Goal: Task Accomplishment & Management: Manage account settings

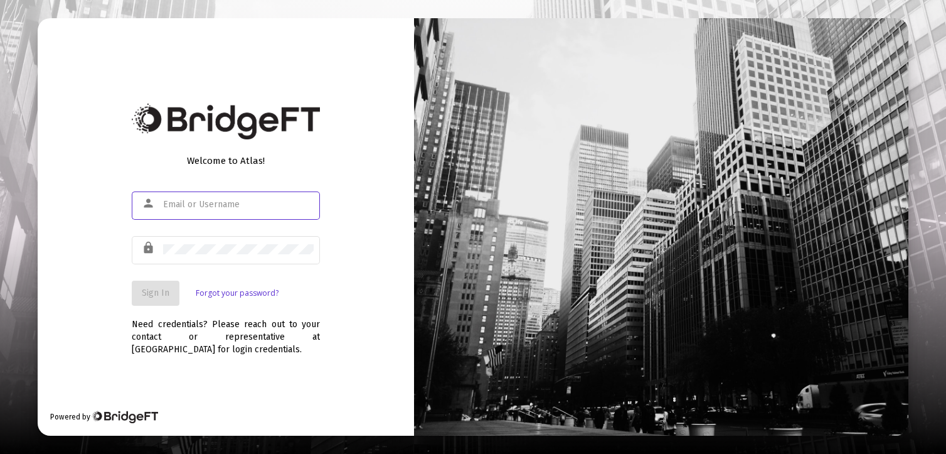
type input "[PERSON_NAME][EMAIL_ADDRESS][DOMAIN_NAME]"
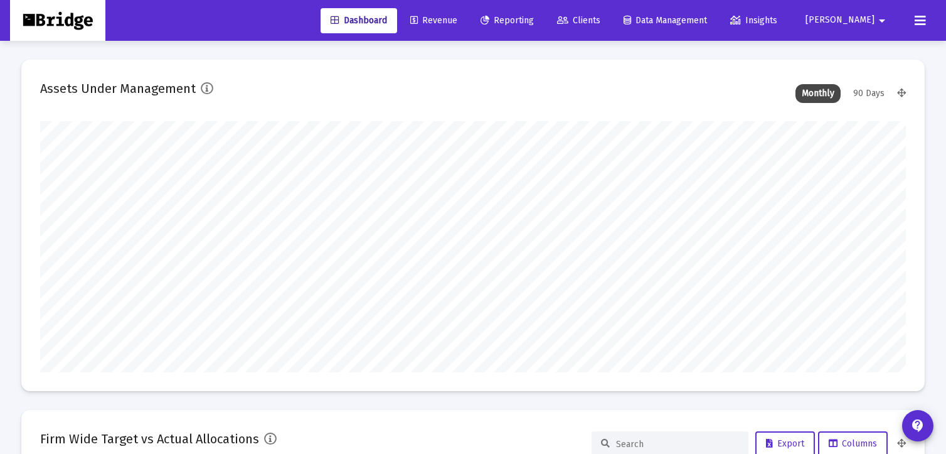
type input "[DATE]"
click at [534, 21] on span "Reporting" at bounding box center [507, 20] width 53 height 11
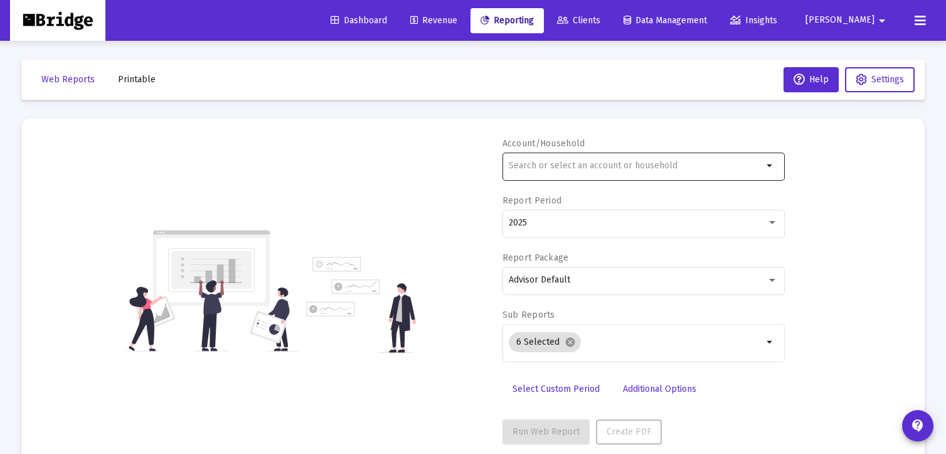
click at [535, 167] on input "text" at bounding box center [636, 166] width 254 height 10
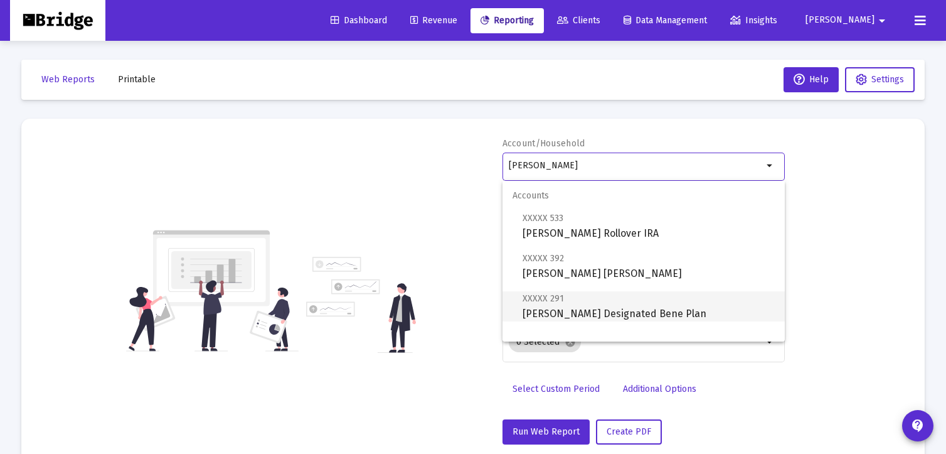
scroll to position [20, 0]
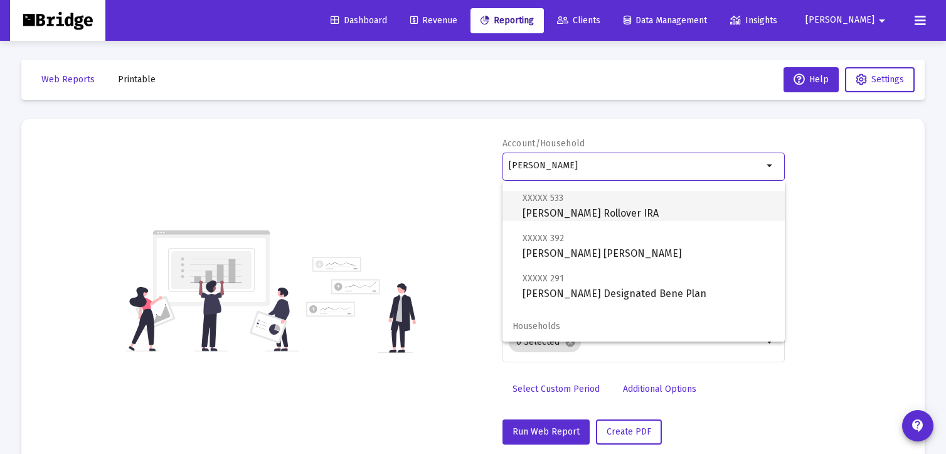
click at [598, 208] on span "XXXXX 533 [PERSON_NAME] Rollover IRA" at bounding box center [649, 205] width 252 height 31
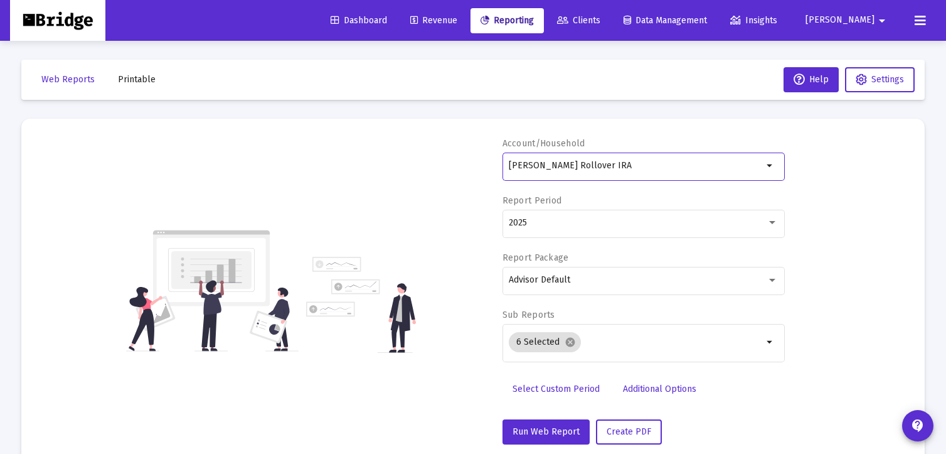
click at [546, 166] on input "[PERSON_NAME] Rollover IRA" at bounding box center [636, 166] width 254 height 10
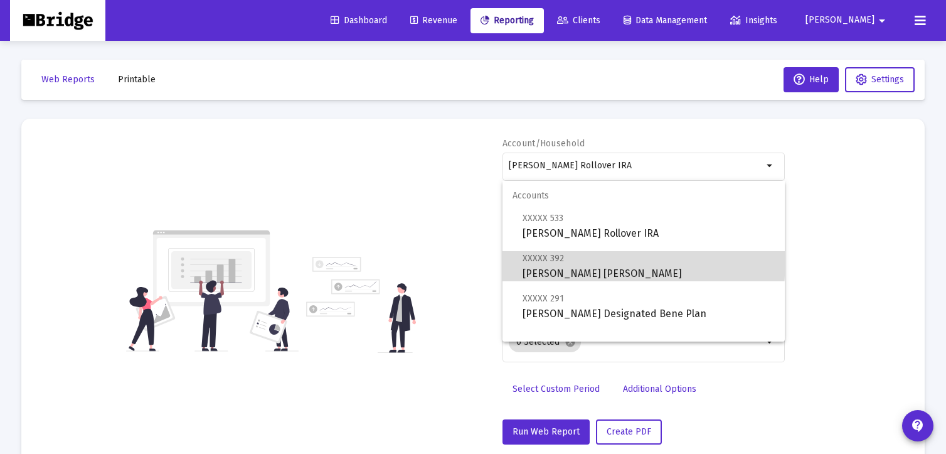
click at [532, 259] on span "XXXXX 392" at bounding box center [543, 258] width 41 height 11
type input "[PERSON_NAME] [PERSON_NAME]"
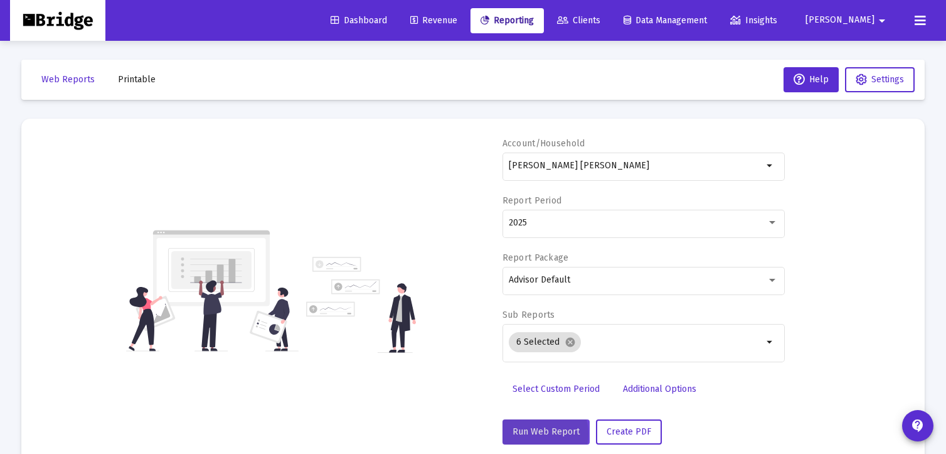
click at [534, 433] on span "Run Web Report" at bounding box center [546, 431] width 67 height 11
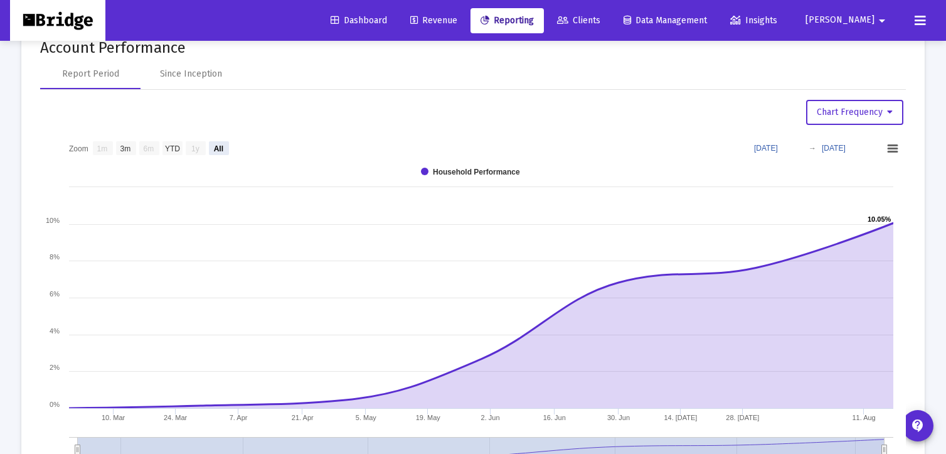
scroll to position [768, 0]
click at [128, 146] on text "3m" at bounding box center [125, 146] width 11 height 9
select select "View 3 months"
type input "[DATE]"
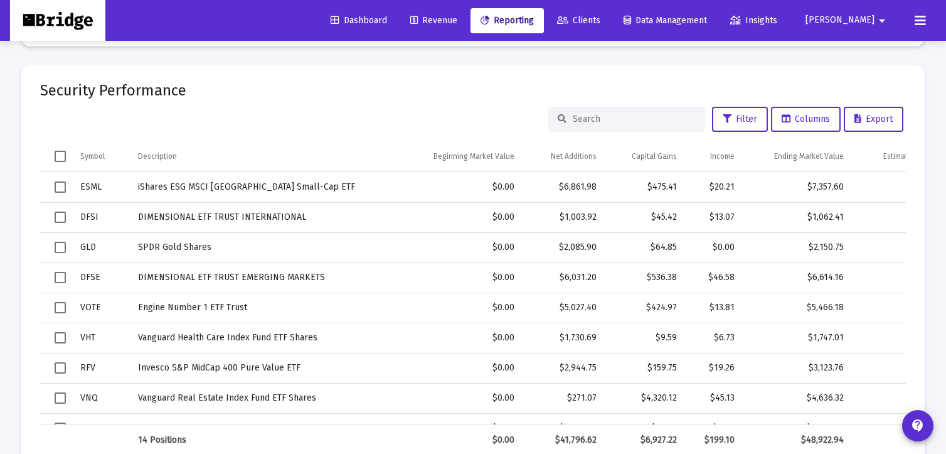
scroll to position [1589, 0]
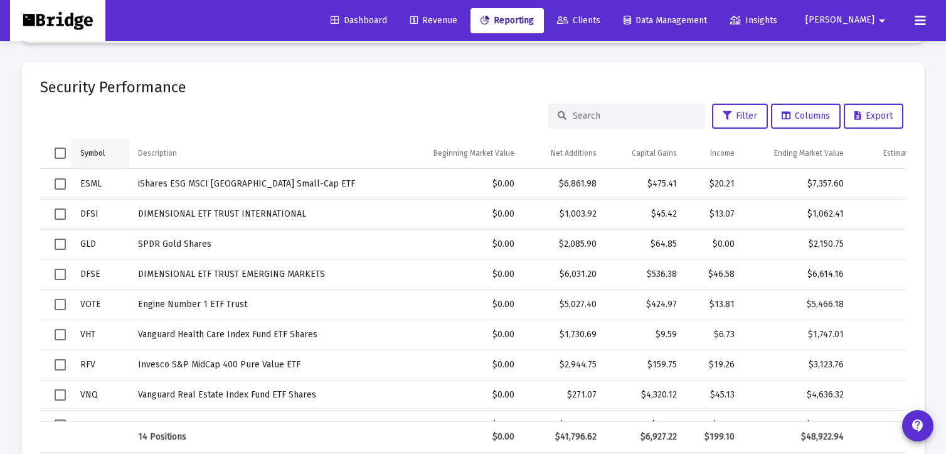
click at [93, 151] on div "Symbol" at bounding box center [92, 153] width 24 height 10
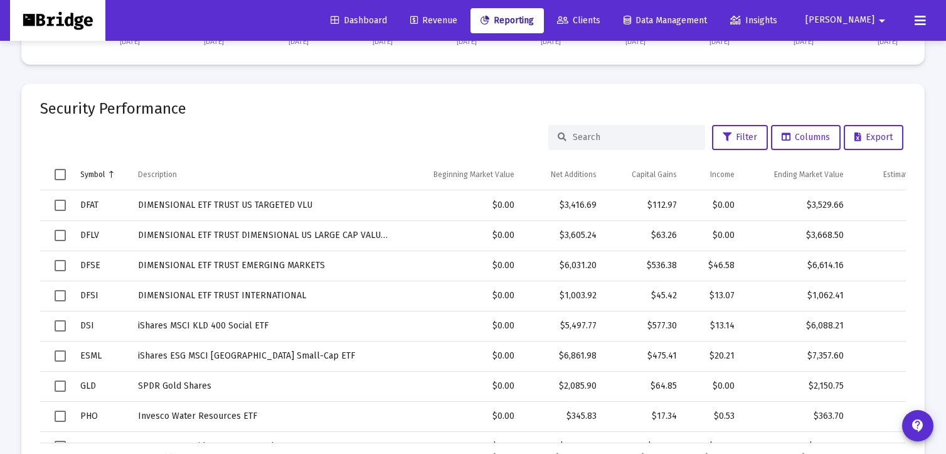
scroll to position [1566, 0]
click at [600, 18] on span "Clients" at bounding box center [578, 20] width 43 height 11
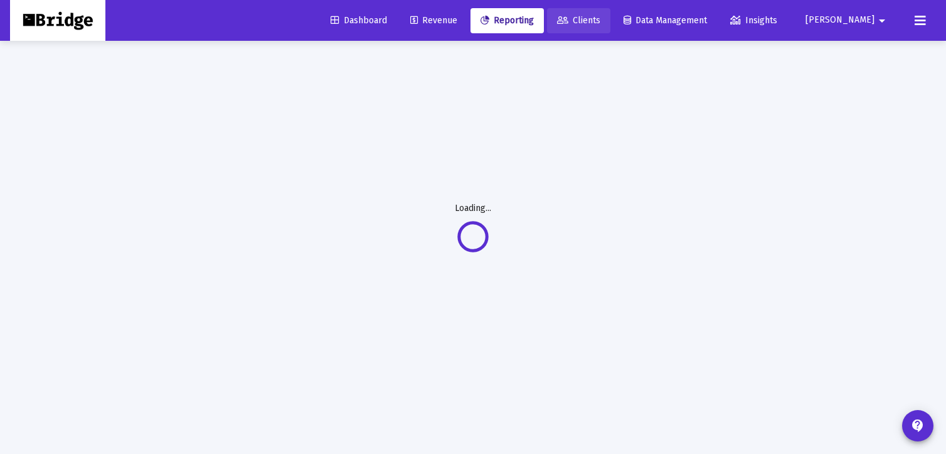
scroll to position [40, 0]
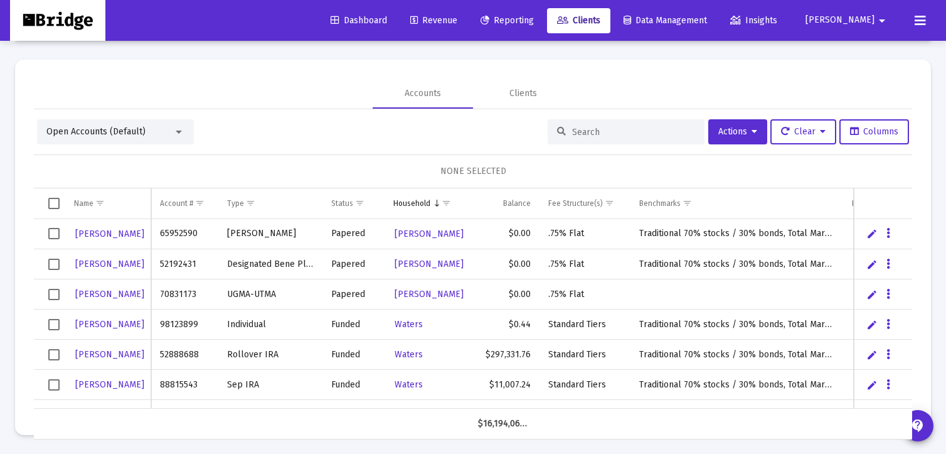
click at [157, 131] on div "Open Accounts (Default)" at bounding box center [109, 131] width 127 height 13
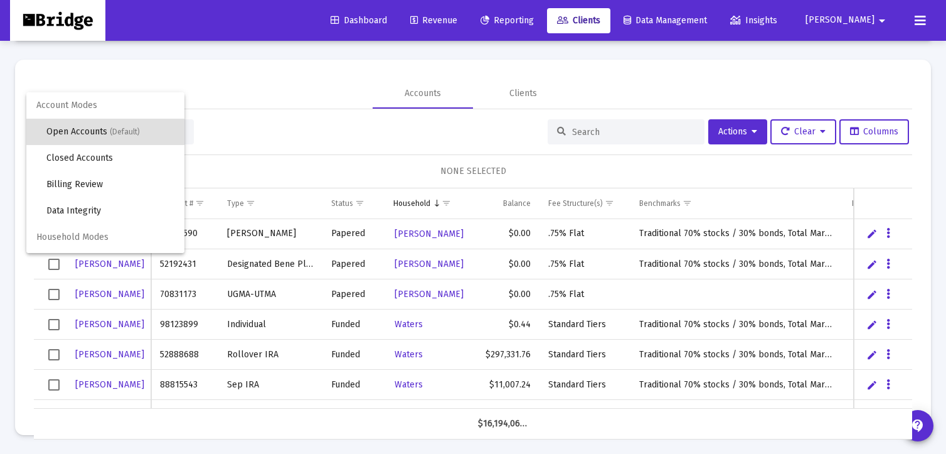
scroll to position [23, 0]
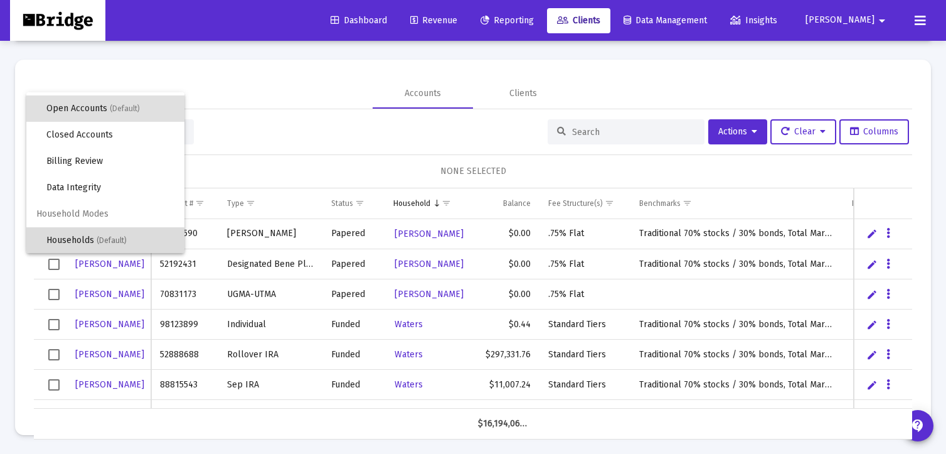
click at [97, 242] on span "Households (Default)" at bounding box center [110, 240] width 128 height 26
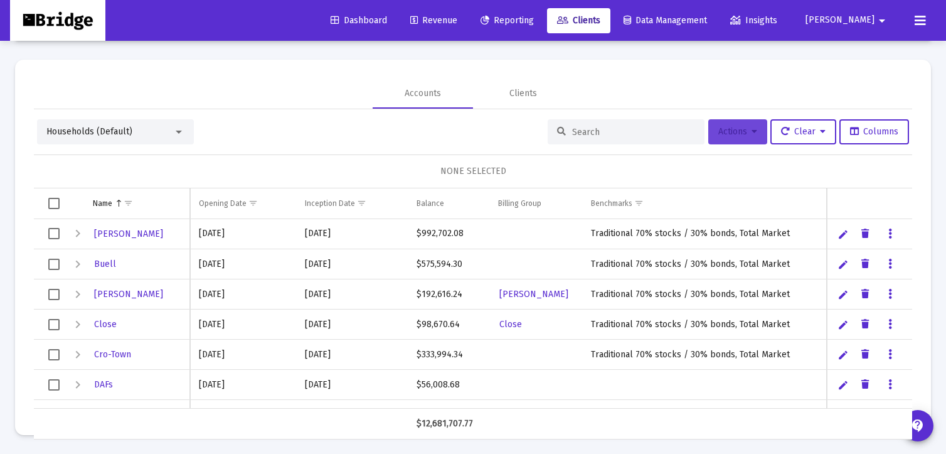
click at [752, 127] on icon at bounding box center [755, 131] width 6 height 9
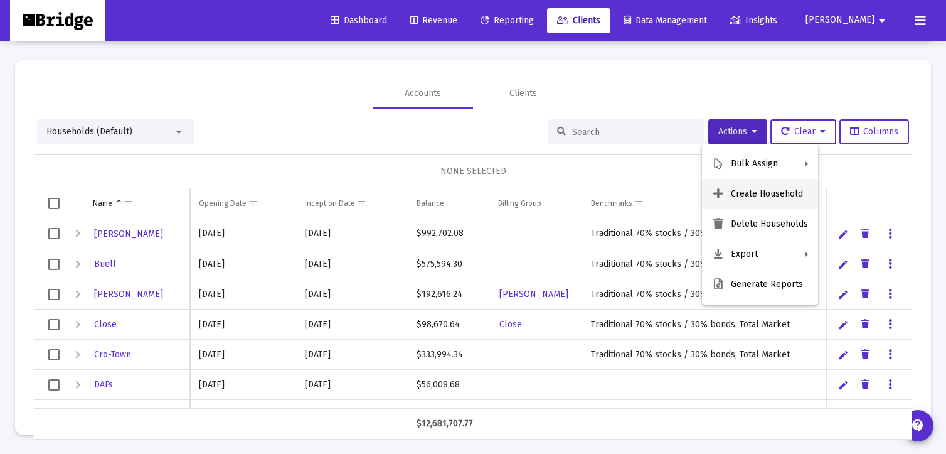
click at [754, 196] on button "Create Household" at bounding box center [760, 194] width 116 height 30
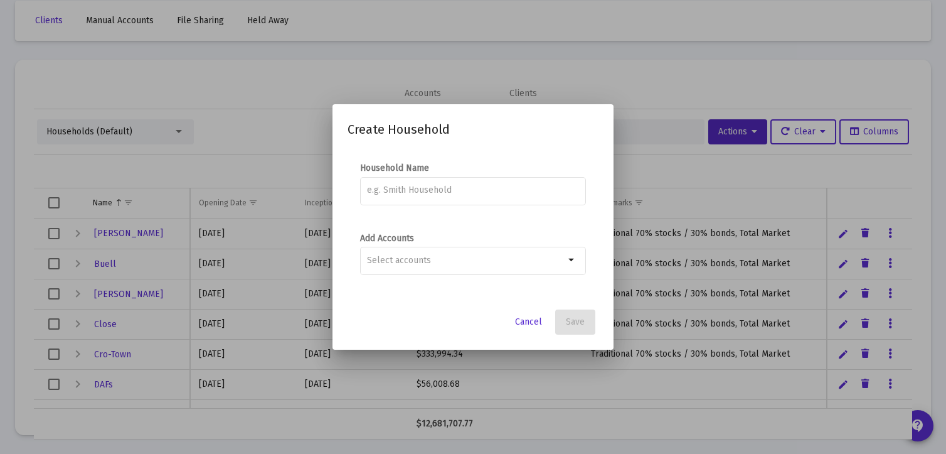
scroll to position [0, 0]
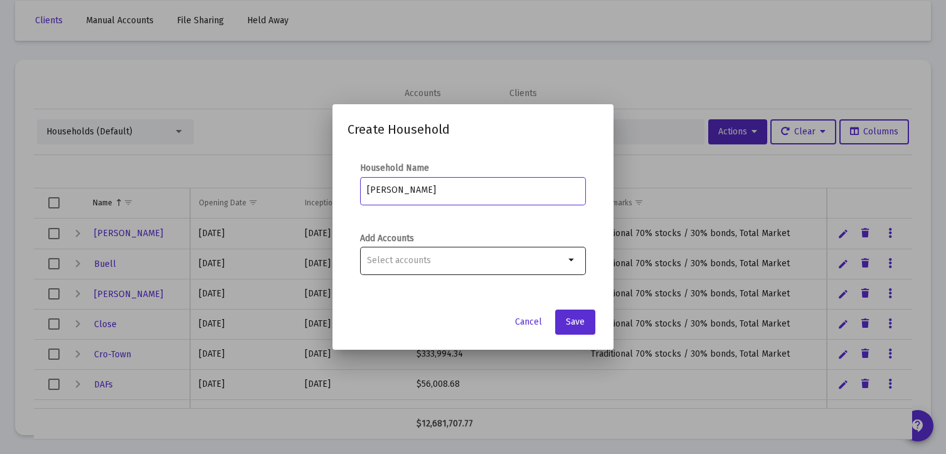
type input "[PERSON_NAME]"
click at [523, 258] on input "Selection" at bounding box center [466, 260] width 198 height 10
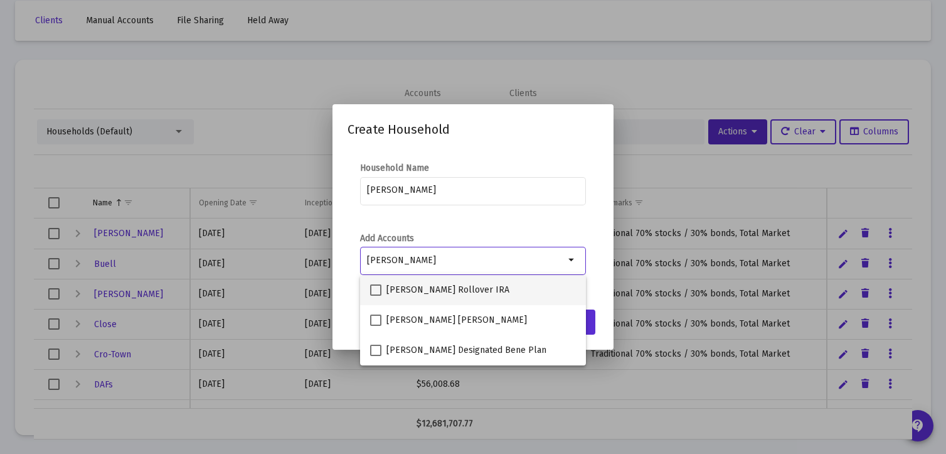
type input "[PERSON_NAME]"
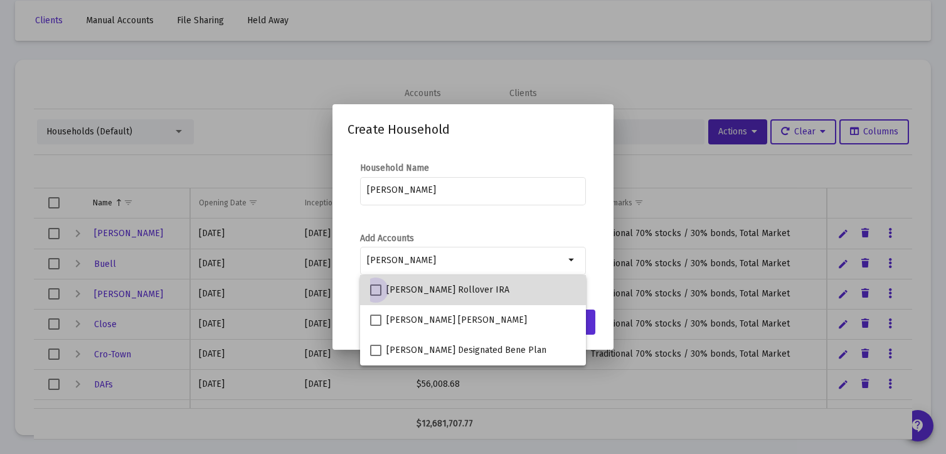
click at [378, 289] on span at bounding box center [375, 289] width 11 height 11
click at [376, 296] on input "[PERSON_NAME] Rollover IRA" at bounding box center [375, 296] width 1 height 1
checkbox input "true"
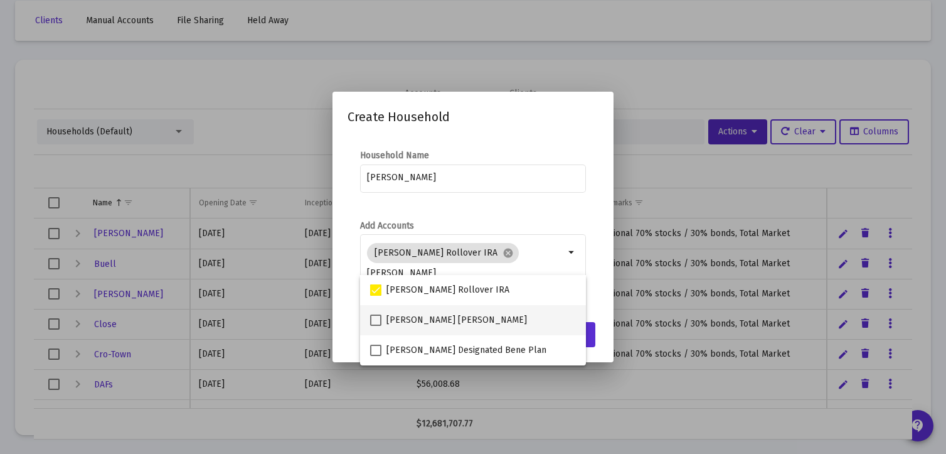
click at [375, 317] on span at bounding box center [375, 319] width 11 height 11
click at [375, 326] on input "[PERSON_NAME] [PERSON_NAME]" at bounding box center [375, 326] width 1 height 1
checkbox input "true"
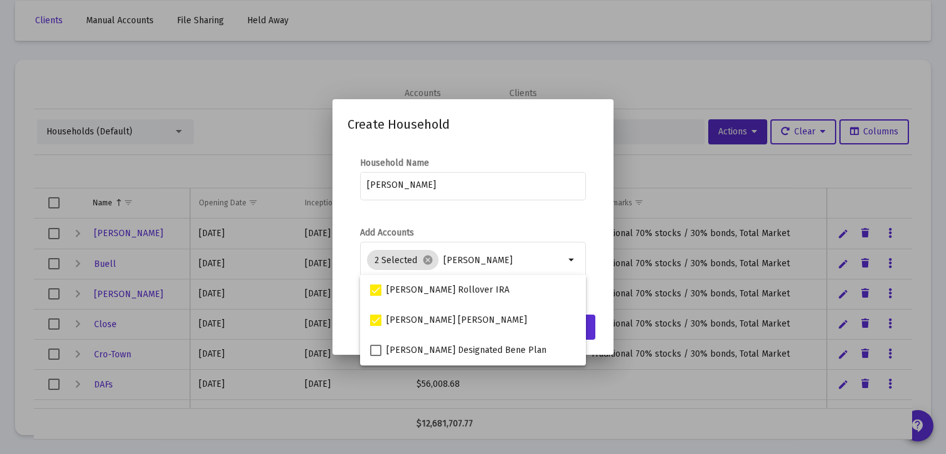
click at [591, 215] on mat-dialog-content "Household Name [PERSON_NAME] Add Accounts 2 Selected cancel [PERSON_NAME]" at bounding box center [473, 225] width 281 height 162
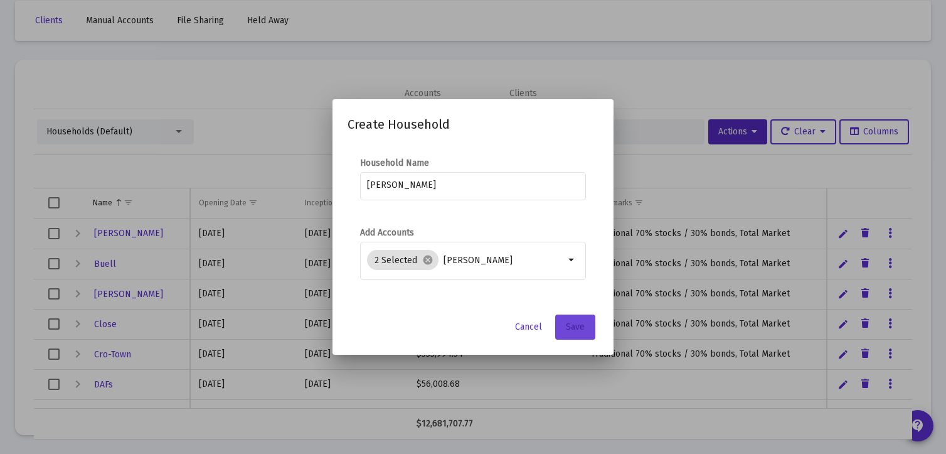
click at [584, 326] on button "Save" at bounding box center [575, 326] width 40 height 25
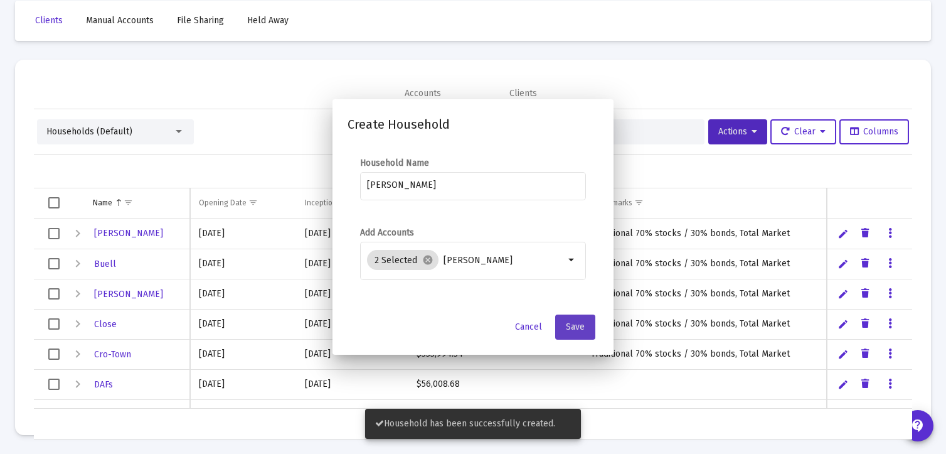
scroll to position [59, 0]
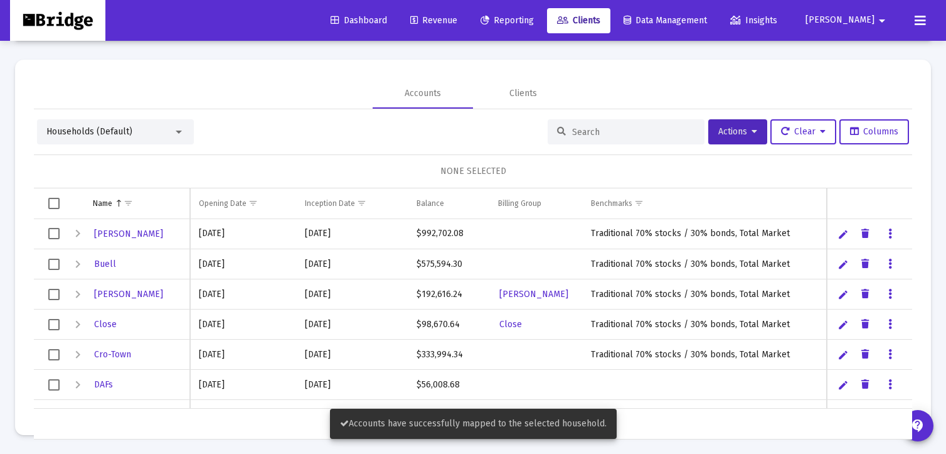
click at [171, 134] on div "Households (Default)" at bounding box center [109, 131] width 127 height 13
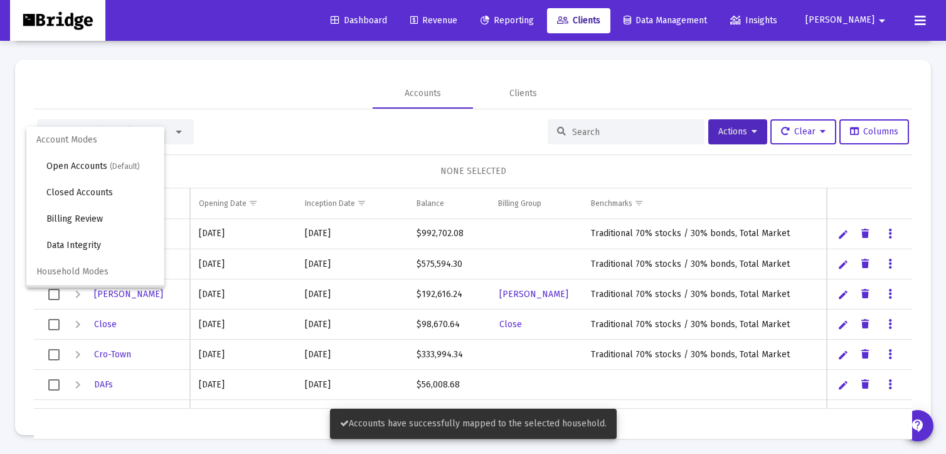
scroll to position [24, 0]
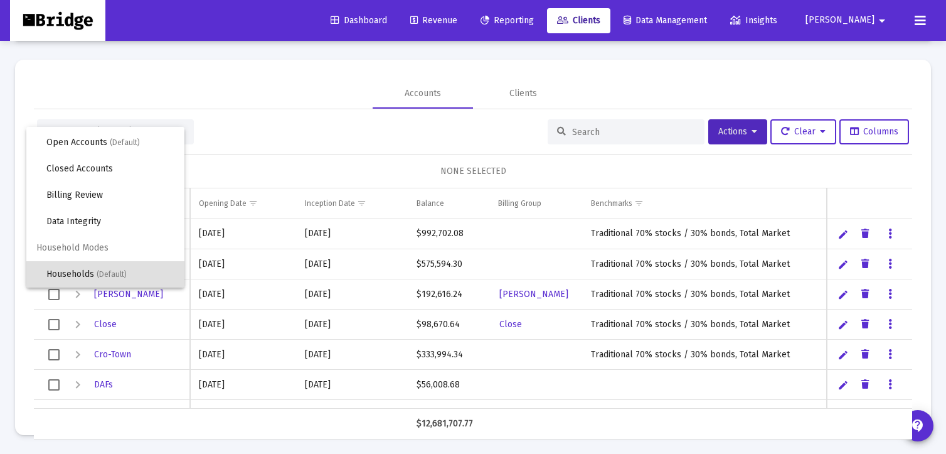
click at [326, 139] on div at bounding box center [473, 227] width 946 height 454
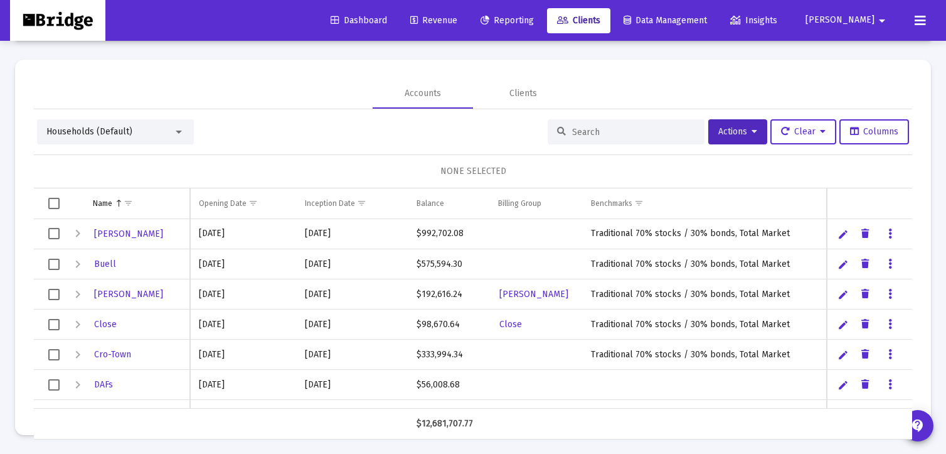
click at [612, 129] on input at bounding box center [633, 132] width 123 height 11
type input "[PERSON_NAME]"
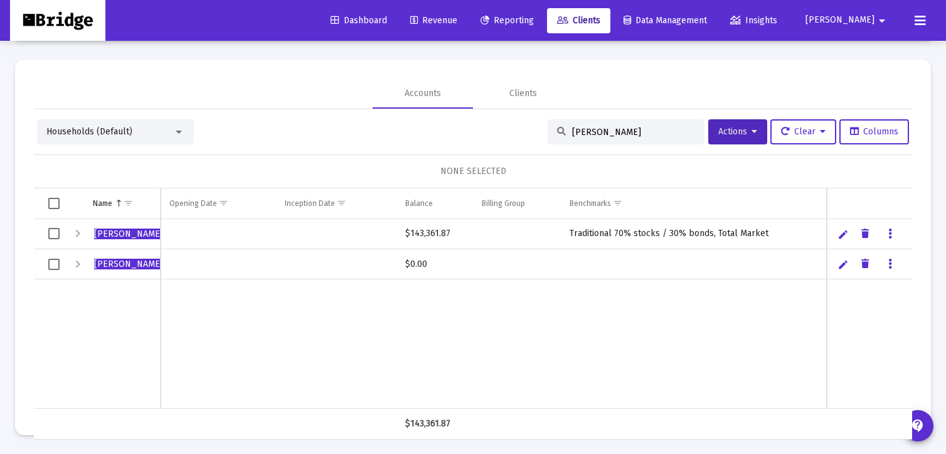
click at [79, 262] on div "Expand" at bounding box center [77, 264] width 15 height 15
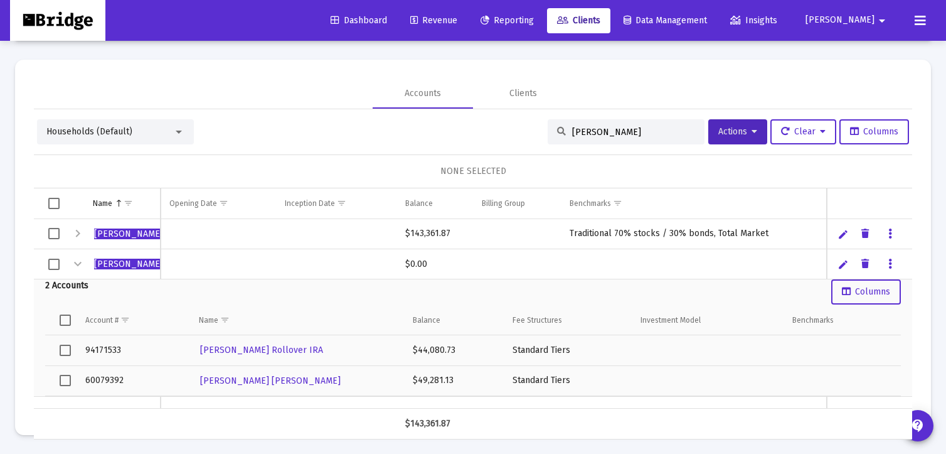
click at [79, 262] on div "Collapse" at bounding box center [77, 264] width 15 height 15
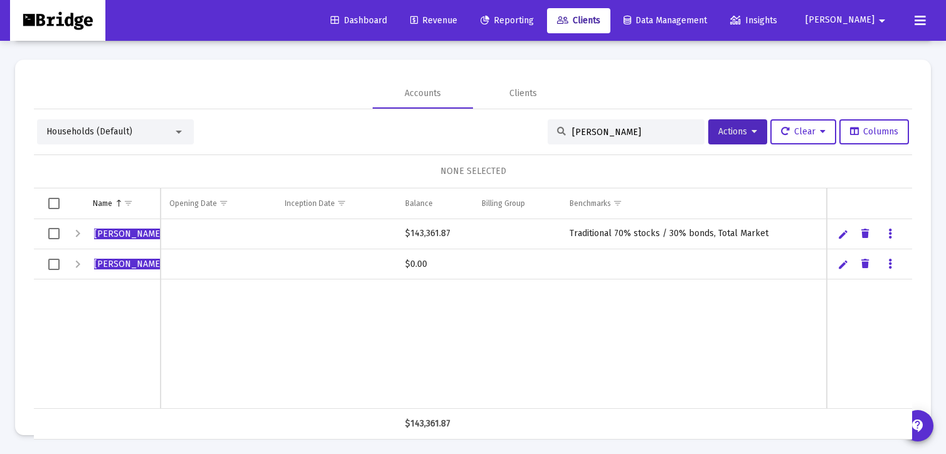
click at [78, 232] on div "Expand" at bounding box center [77, 233] width 15 height 15
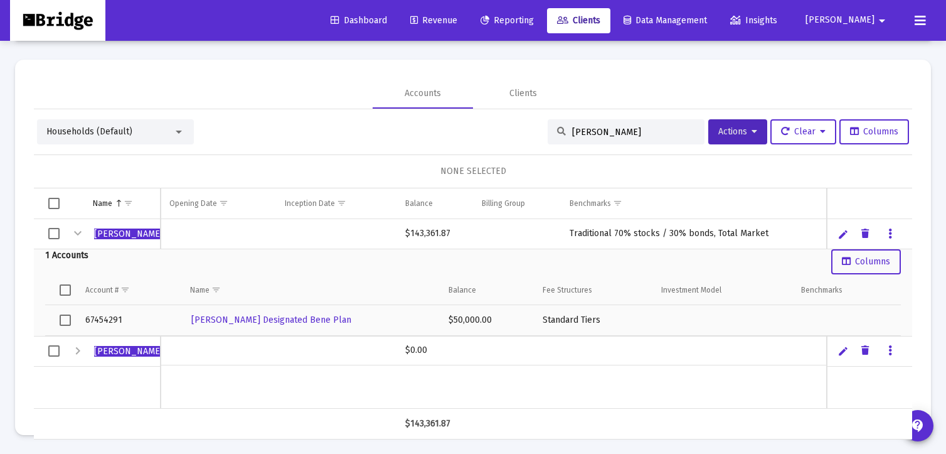
click at [75, 231] on div "Collapse" at bounding box center [77, 233] width 15 height 15
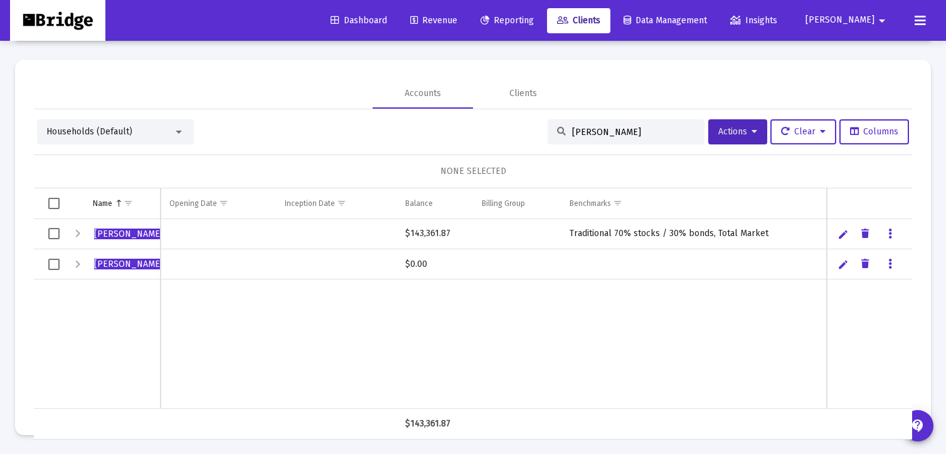
click at [79, 263] on div "Expand" at bounding box center [77, 264] width 15 height 15
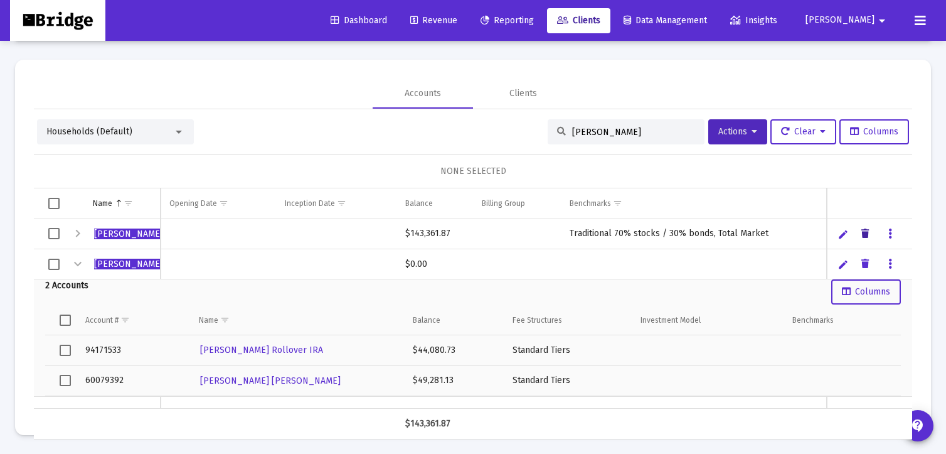
click at [866, 232] on icon "Data grid" at bounding box center [865, 234] width 8 height 15
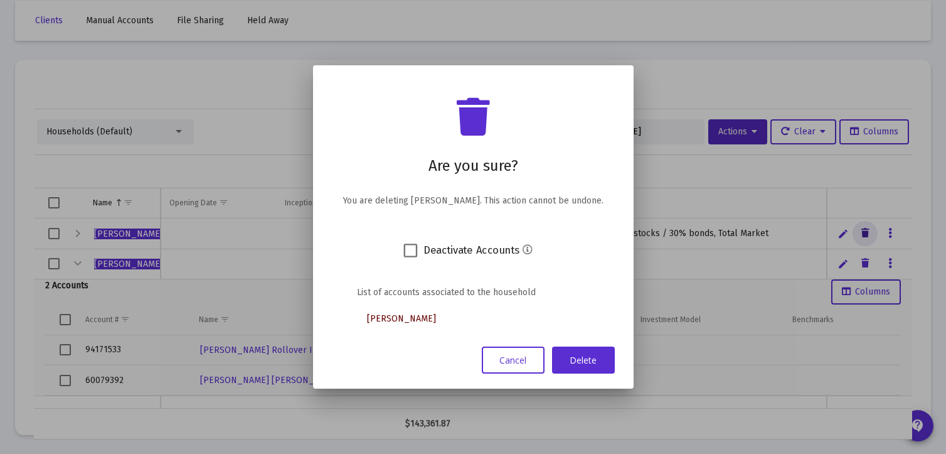
scroll to position [0, 0]
click at [498, 361] on button "Cancel" at bounding box center [513, 359] width 63 height 27
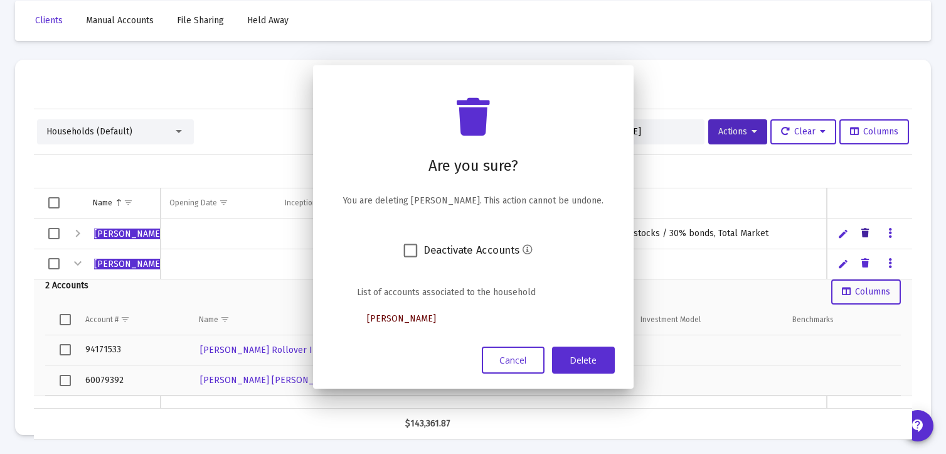
scroll to position [59, 0]
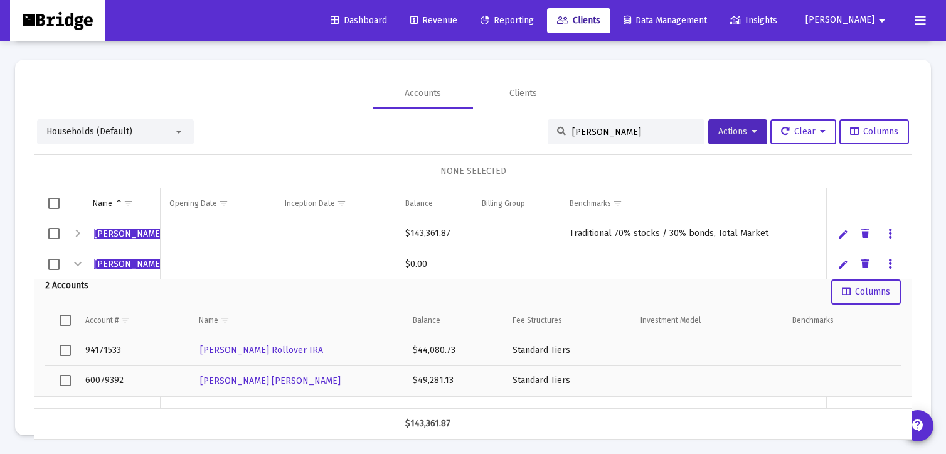
click at [113, 232] on span "[PERSON_NAME]" at bounding box center [128, 233] width 69 height 11
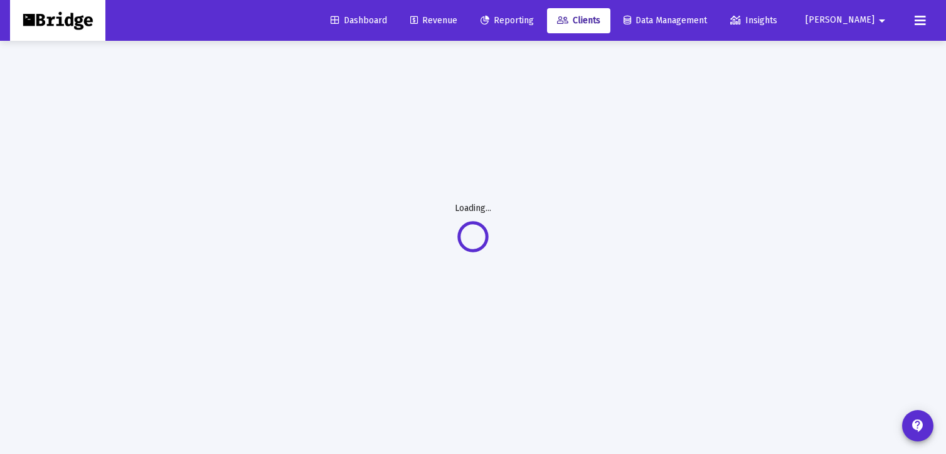
scroll to position [40, 0]
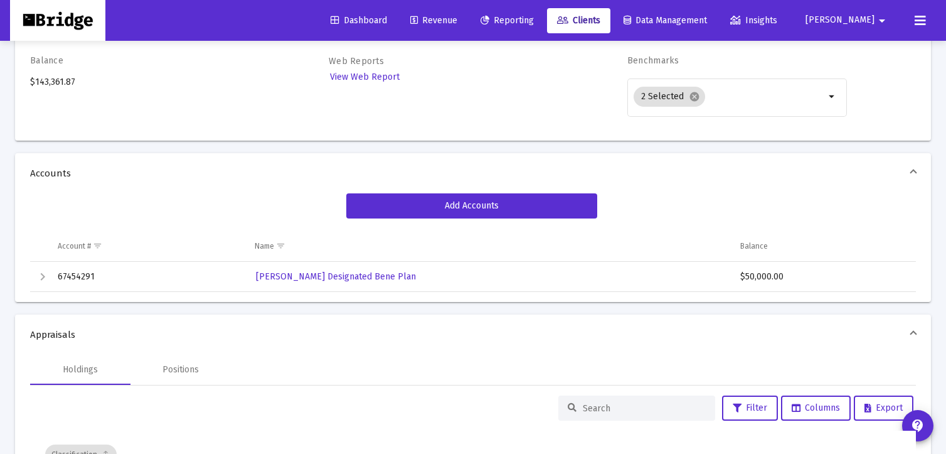
scroll to position [135, 0]
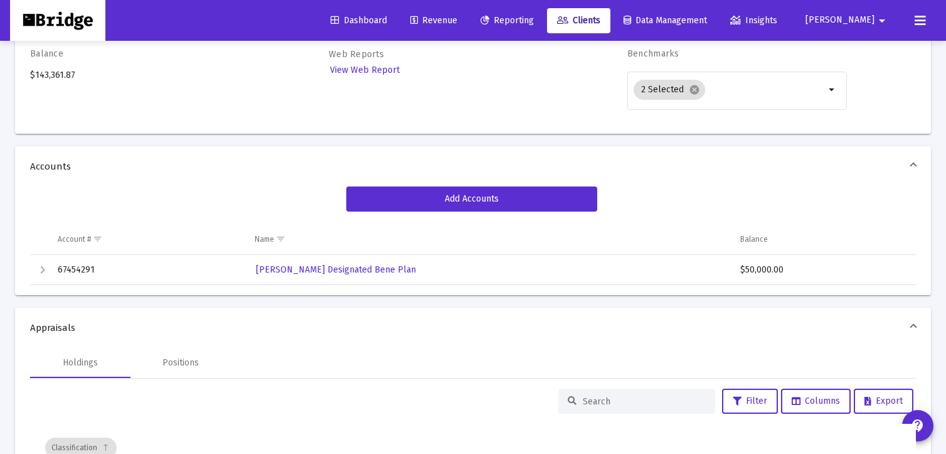
click at [46, 270] on div "Expand" at bounding box center [42, 269] width 15 height 15
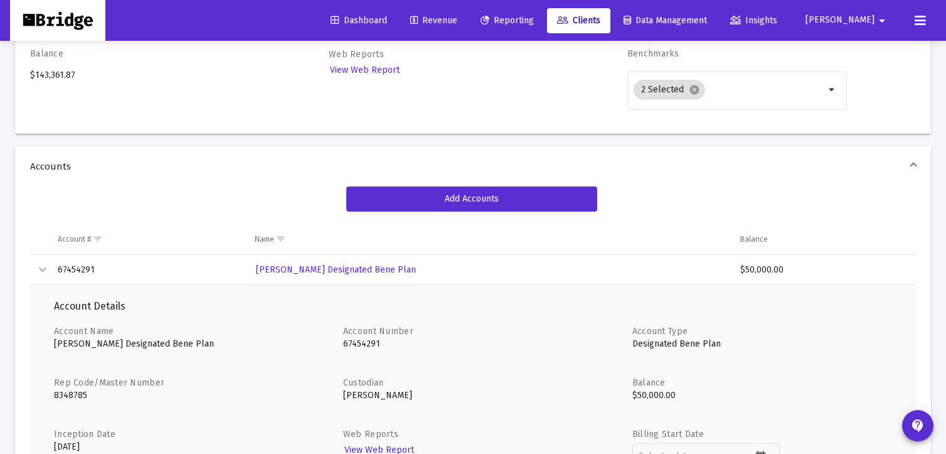
click at [46, 270] on div "Collapse" at bounding box center [42, 269] width 15 height 15
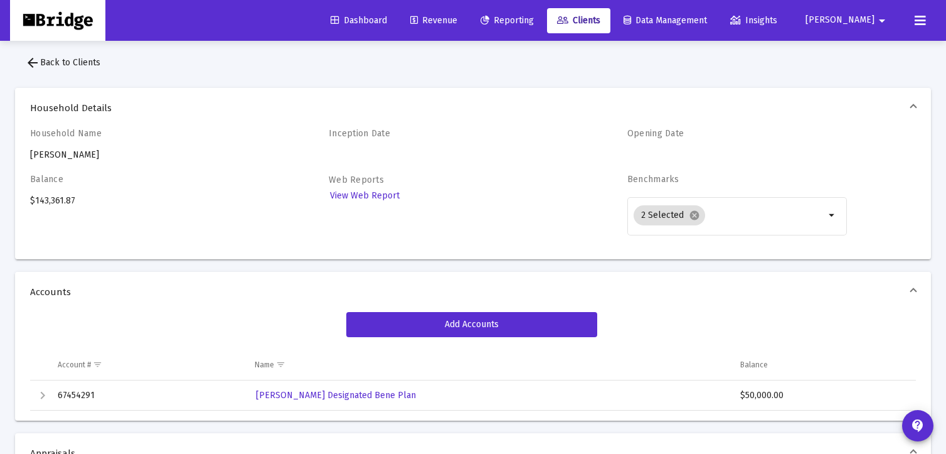
scroll to position [0, 0]
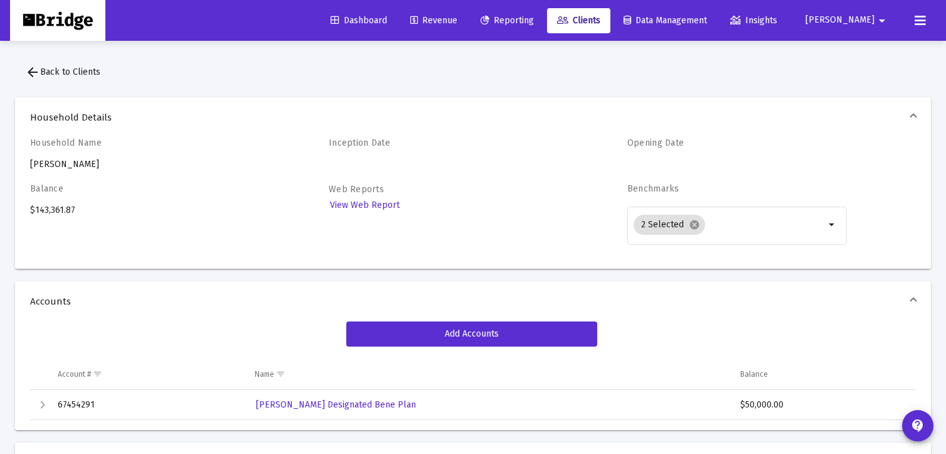
click at [64, 71] on span "arrow_back Back to Clients" at bounding box center [62, 72] width 75 height 11
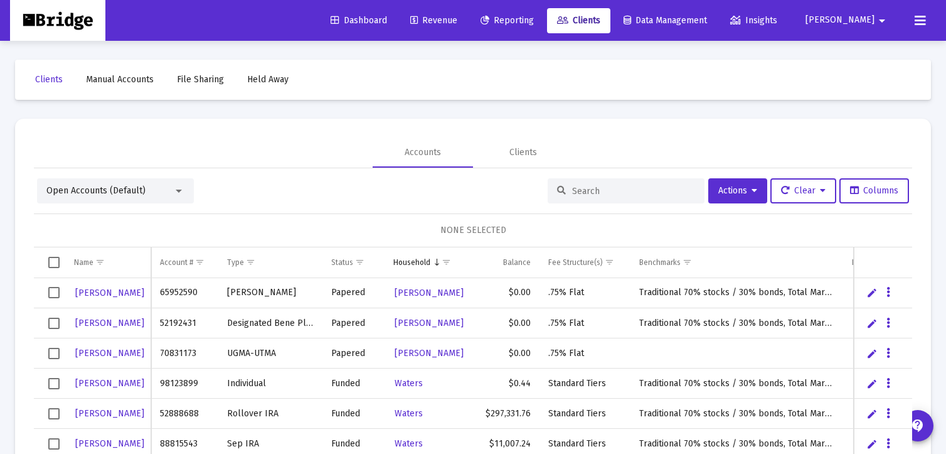
click at [604, 190] on input at bounding box center [633, 191] width 123 height 11
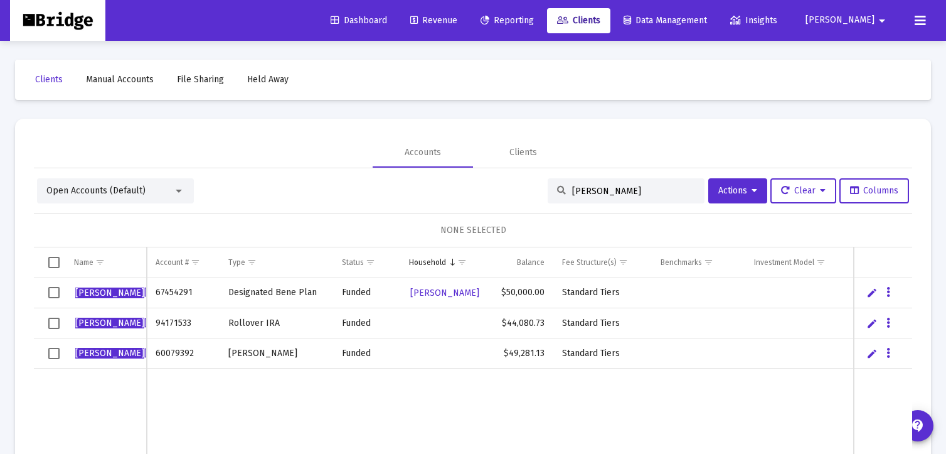
click at [72, 189] on span "Open Accounts (Default)" at bounding box center [95, 190] width 99 height 11
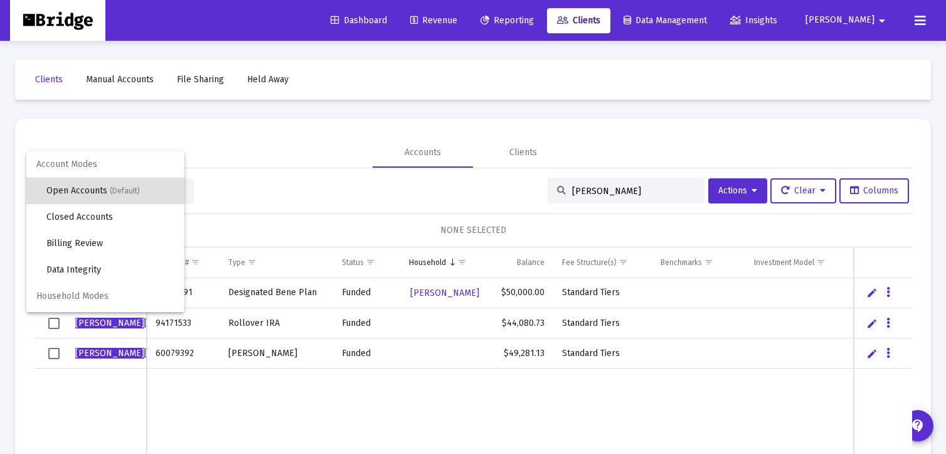
scroll to position [23, 0]
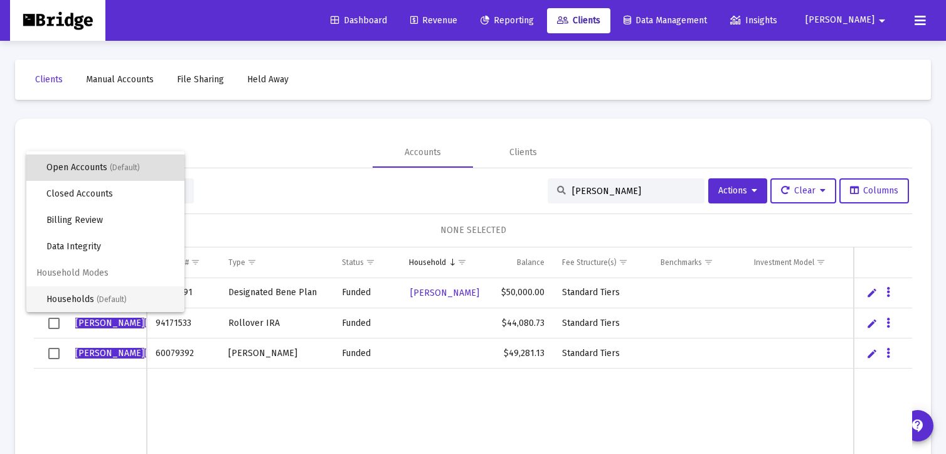
click at [69, 298] on span "Households (Default)" at bounding box center [110, 299] width 128 height 26
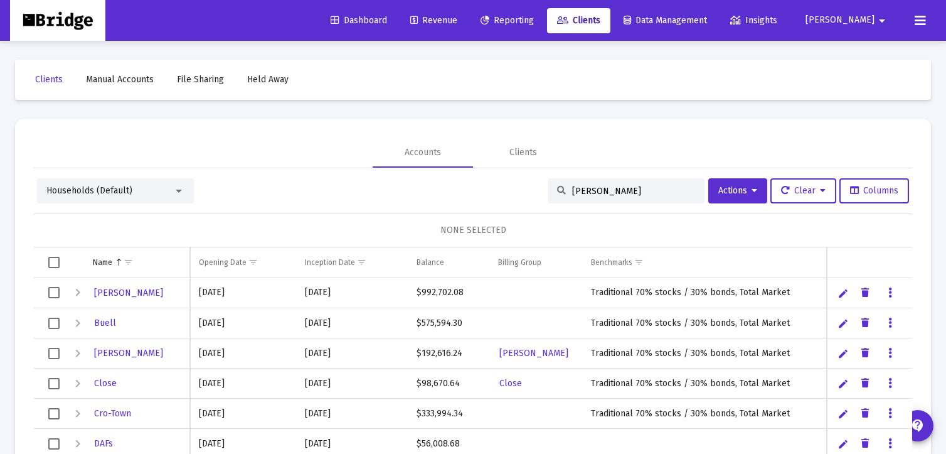
drag, startPoint x: 590, startPoint y: 191, endPoint x: 538, endPoint y: 189, distance: 52.8
click at [538, 189] on div "Households (Default) [PERSON_NAME] Actions Clear Columns" at bounding box center [473, 190] width 872 height 25
type input "[PERSON_NAME]"
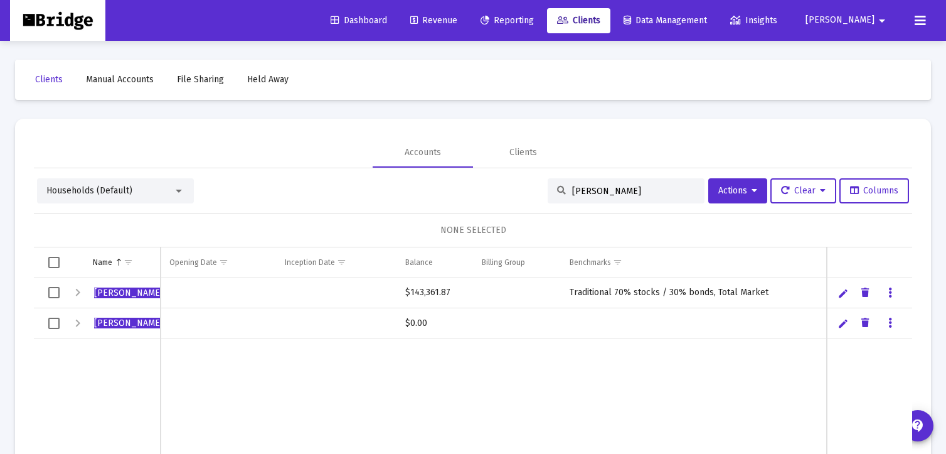
click at [77, 321] on div "Expand" at bounding box center [77, 323] width 15 height 15
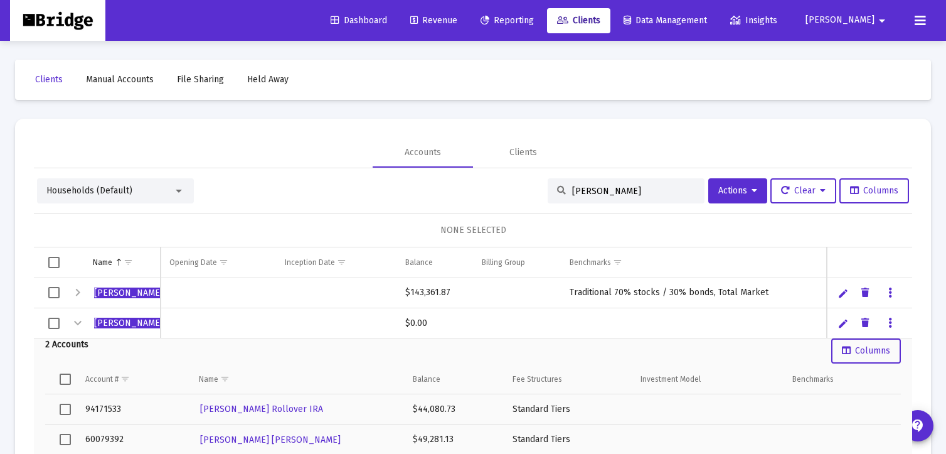
click at [67, 408] on span "Select row" at bounding box center [65, 408] width 11 height 11
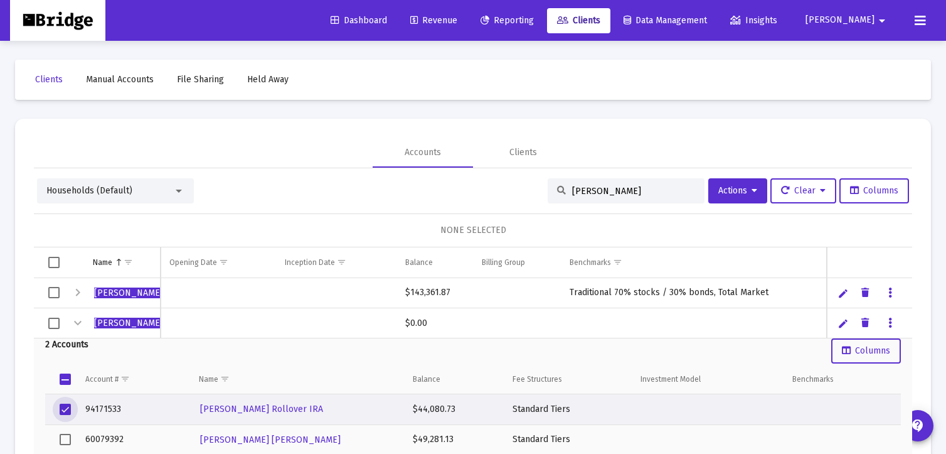
scroll to position [59, 0]
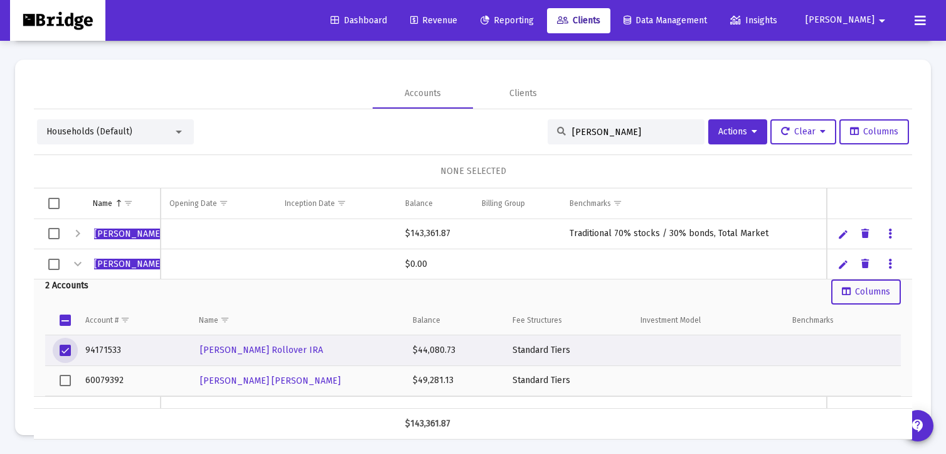
click at [65, 377] on span "Select row" at bounding box center [65, 380] width 11 height 11
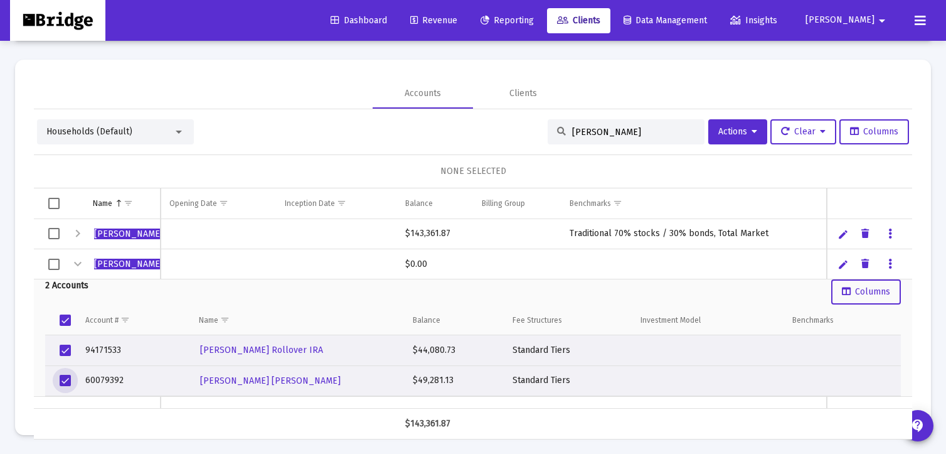
click at [78, 232] on div "Expand" at bounding box center [77, 233] width 15 height 15
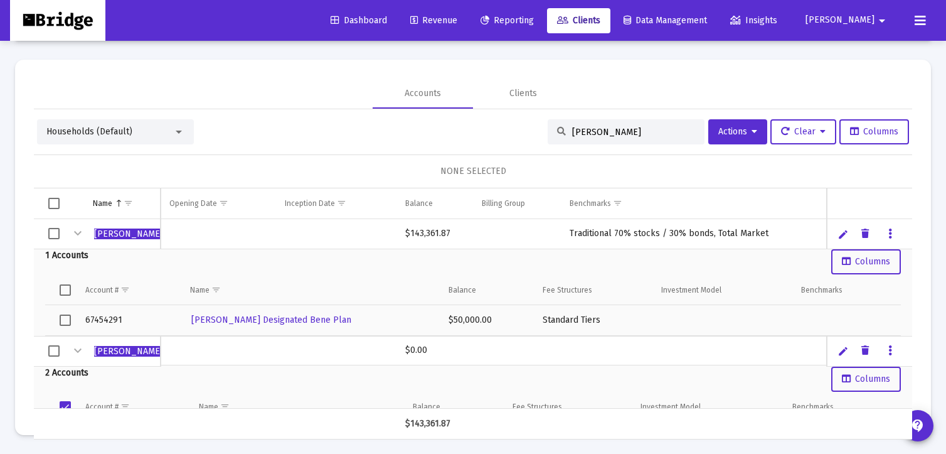
click at [893, 233] on link "Data grid" at bounding box center [890, 233] width 11 height 11
click at [893, 233] on div at bounding box center [473, 227] width 946 height 454
click at [893, 233] on link "Data grid" at bounding box center [890, 233] width 11 height 11
click at [891, 232] on div at bounding box center [473, 227] width 946 height 454
click at [889, 348] on icon "Data grid" at bounding box center [890, 350] width 4 height 15
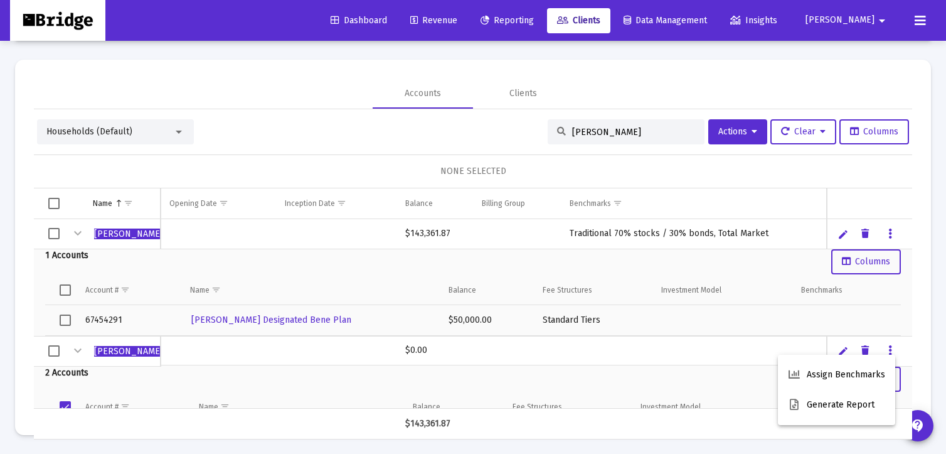
click at [889, 348] on div at bounding box center [473, 227] width 946 height 454
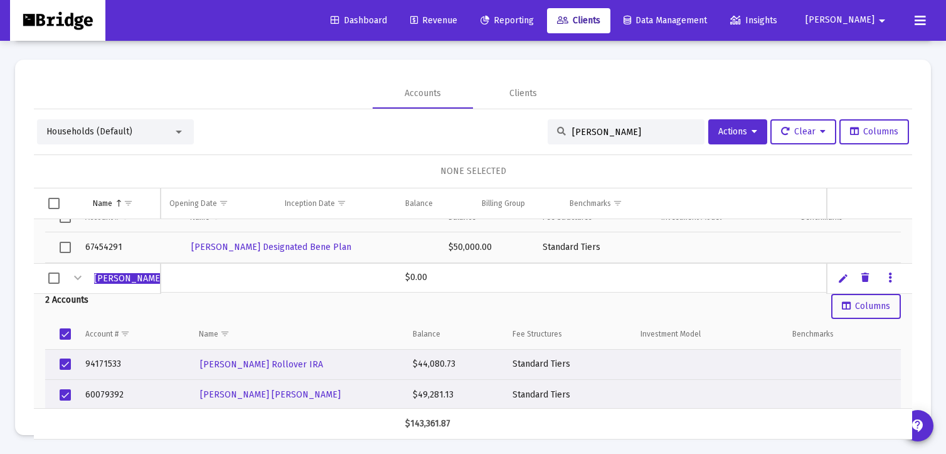
scroll to position [72, 0]
click at [107, 279] on span "[PERSON_NAME]" at bounding box center [128, 279] width 69 height 11
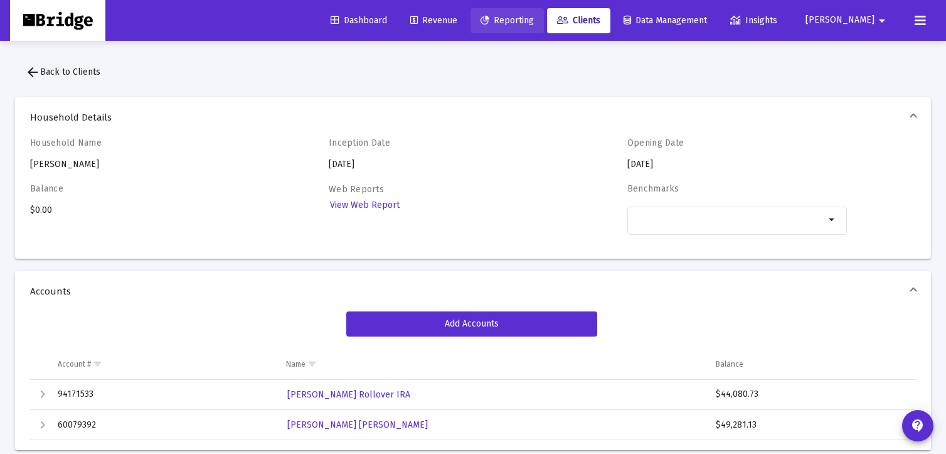
click at [534, 21] on span "Reporting" at bounding box center [507, 20] width 53 height 11
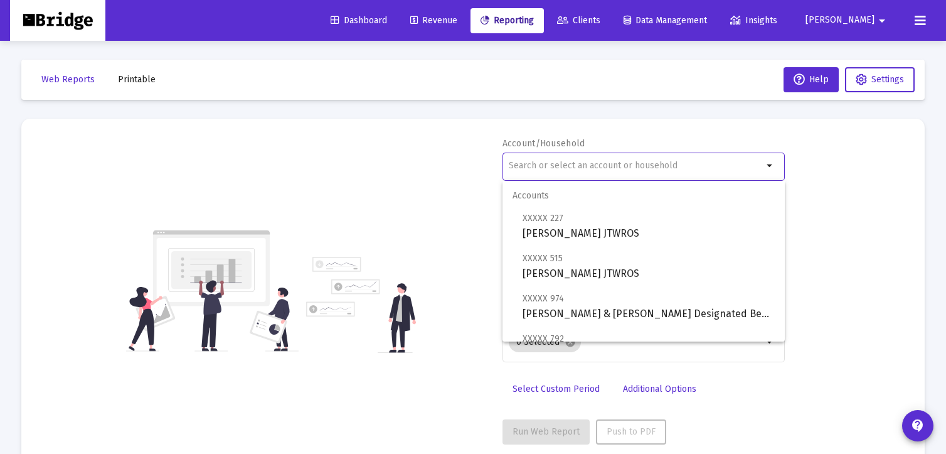
click at [541, 164] on input "text" at bounding box center [636, 166] width 254 height 10
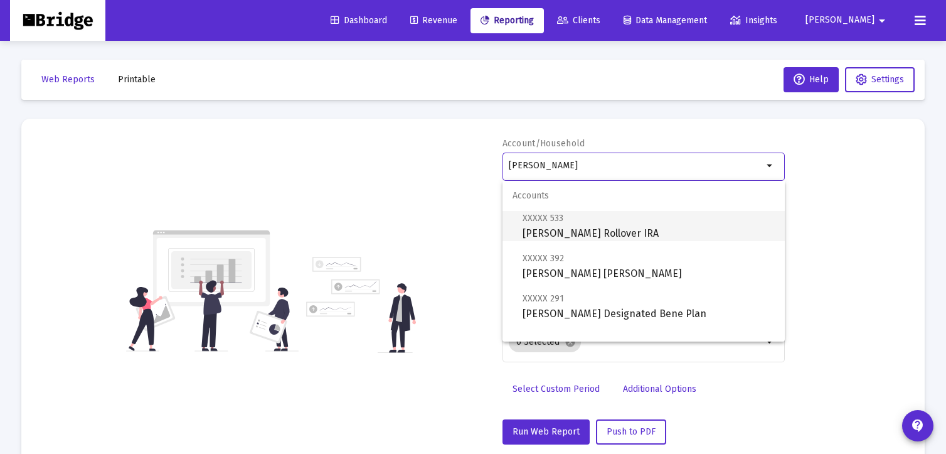
scroll to position [80, 0]
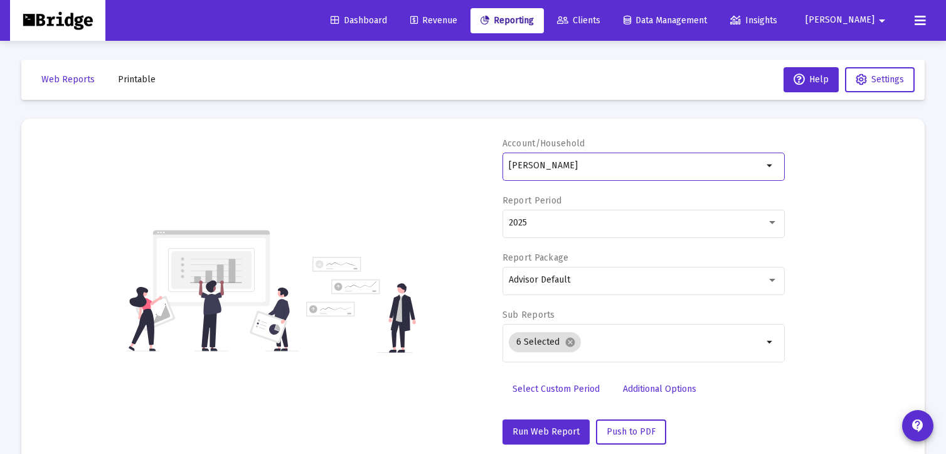
type input "[PERSON_NAME]"
click at [600, 19] on span "Clients" at bounding box center [578, 20] width 43 height 11
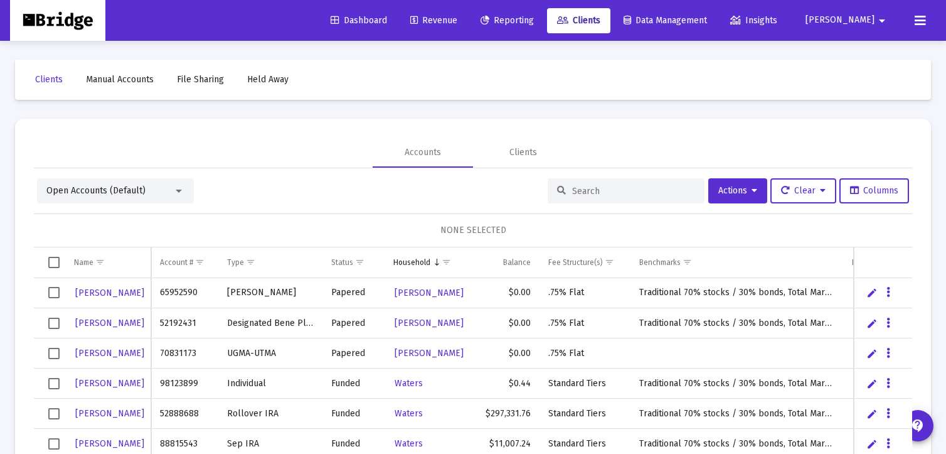
click at [596, 188] on input at bounding box center [633, 191] width 123 height 11
type input "[PERSON_NAME]"
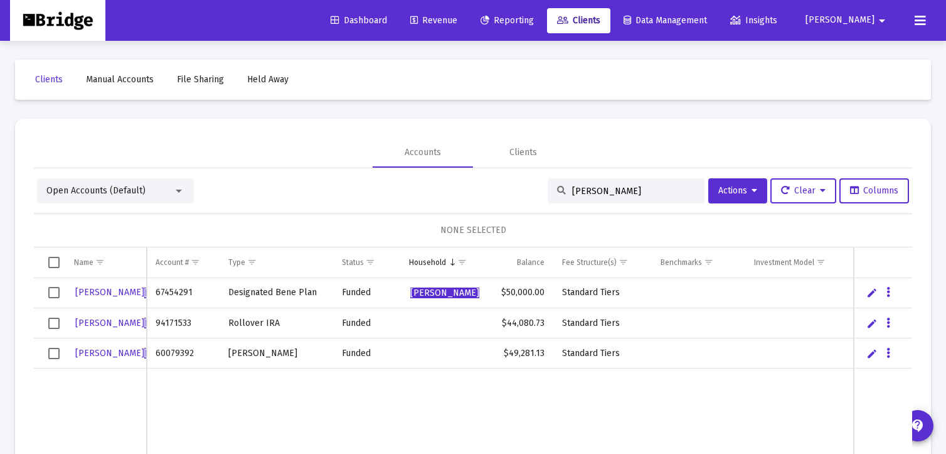
click at [873, 291] on link "Edit" at bounding box center [871, 292] width 11 height 11
click at [425, 293] on span "[PERSON_NAME]" at bounding box center [444, 292] width 69 height 11
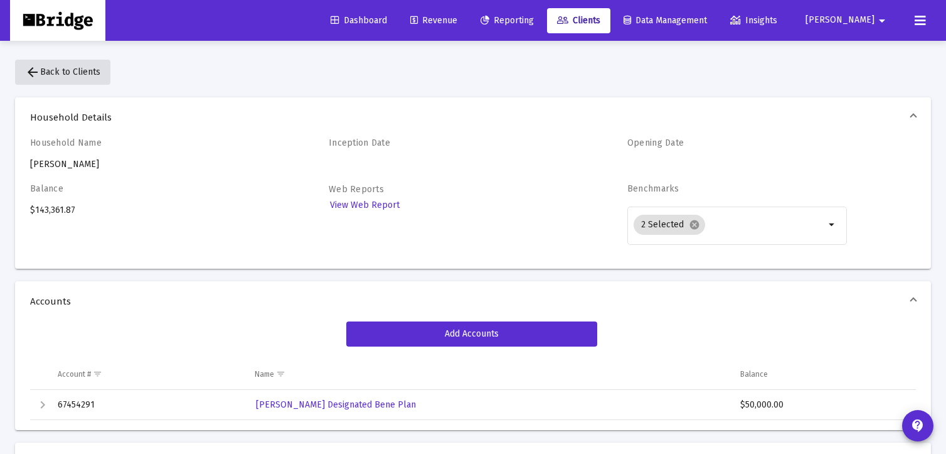
click at [78, 72] on span "arrow_back Back to Clients" at bounding box center [62, 72] width 75 height 11
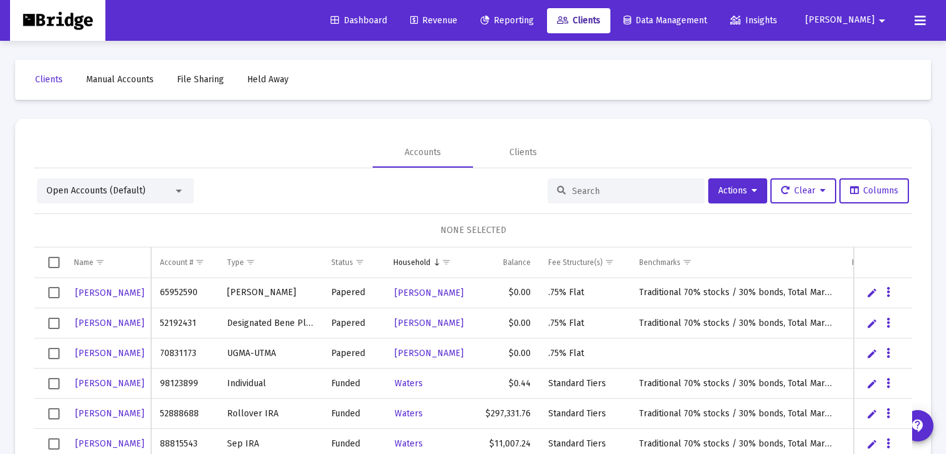
click at [100, 192] on span "Open Accounts (Default)" at bounding box center [95, 190] width 99 height 11
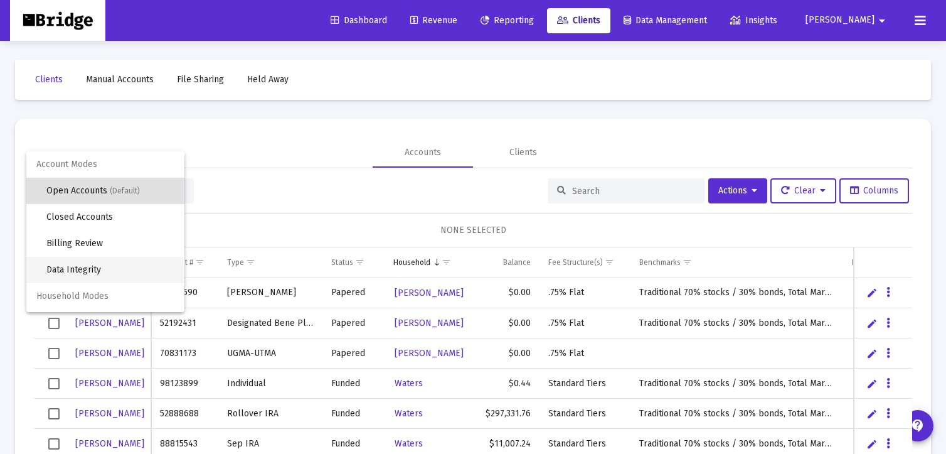
scroll to position [23, 0]
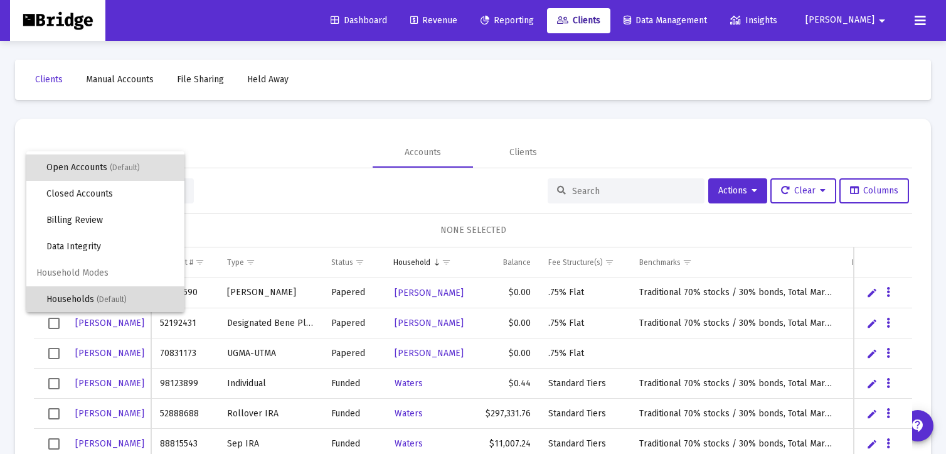
click at [78, 303] on span "Households (Default)" at bounding box center [110, 299] width 128 height 26
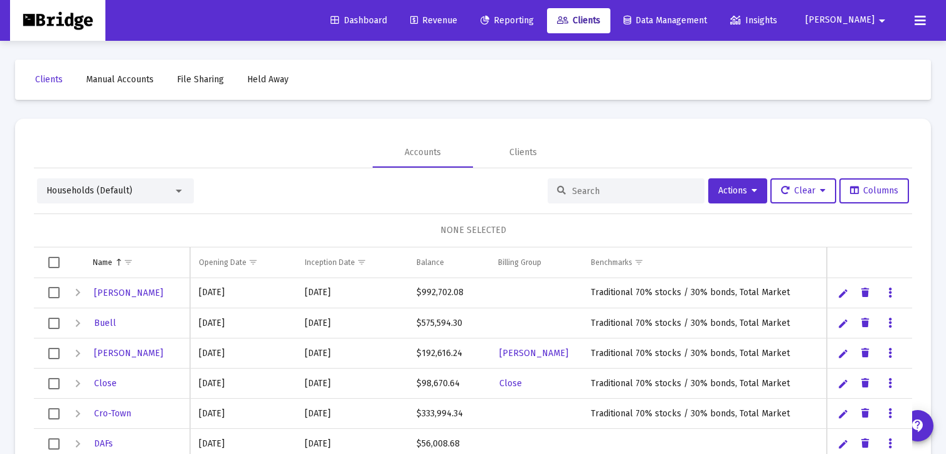
click at [605, 190] on input at bounding box center [633, 191] width 123 height 11
type input "[PERSON_NAME]"
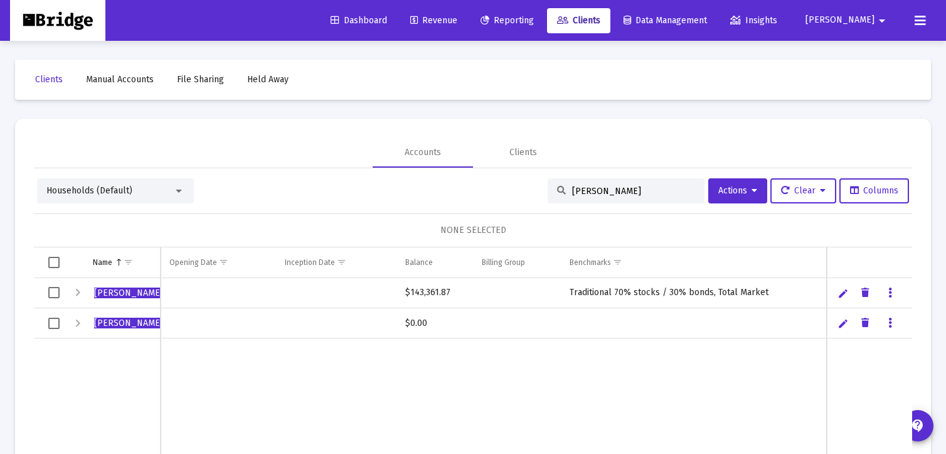
click at [77, 289] on div "Expand" at bounding box center [77, 292] width 15 height 15
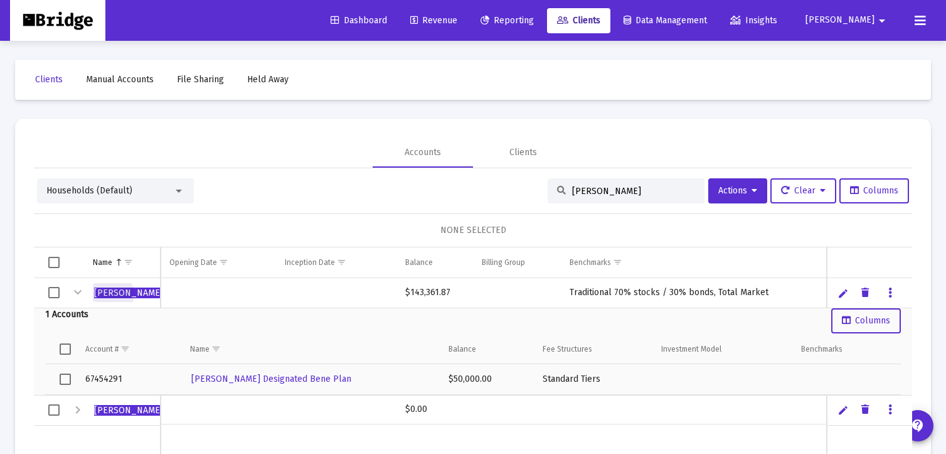
click at [112, 293] on span "[PERSON_NAME]" at bounding box center [128, 292] width 69 height 11
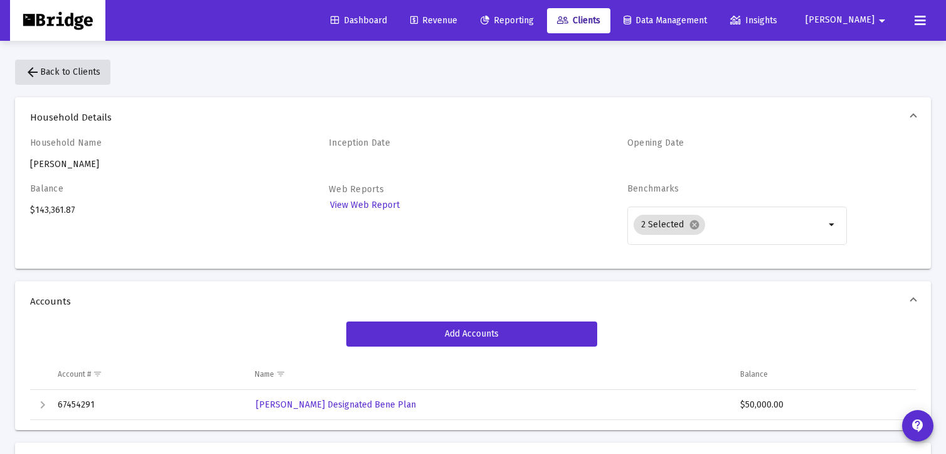
click at [33, 70] on mat-icon "arrow_back" at bounding box center [32, 72] width 15 height 15
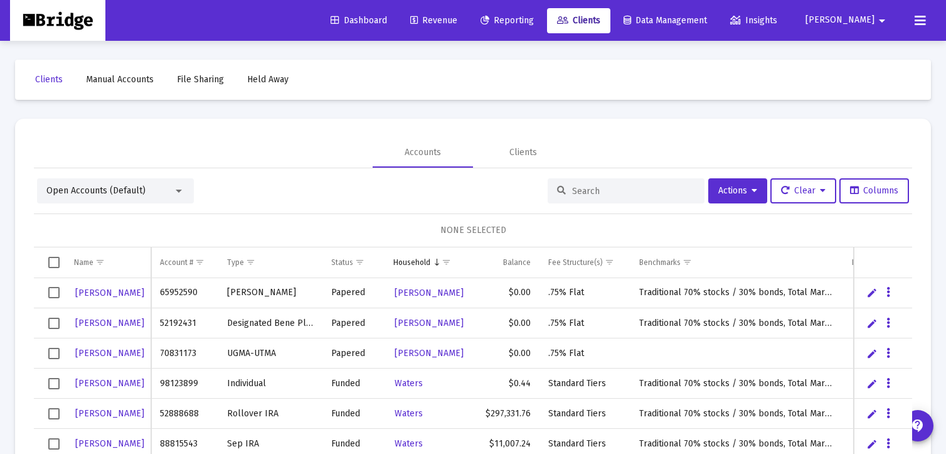
click at [145, 189] on div "Open Accounts (Default)" at bounding box center [109, 190] width 127 height 13
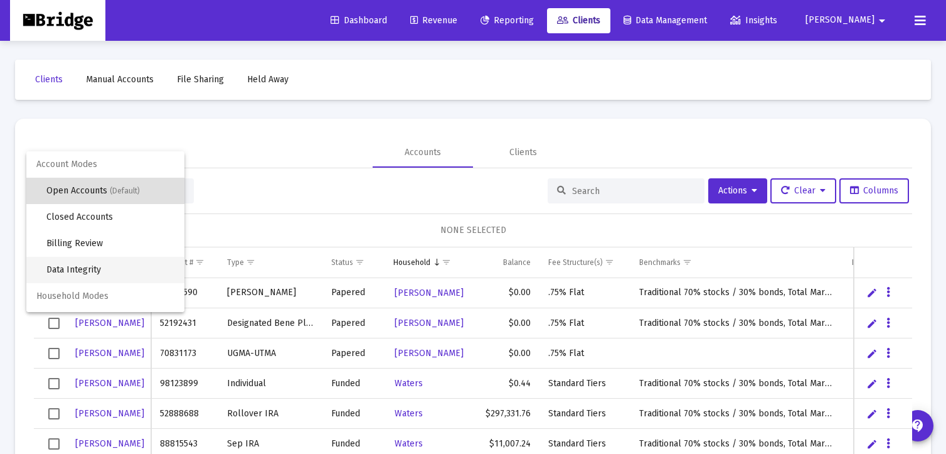
scroll to position [23, 0]
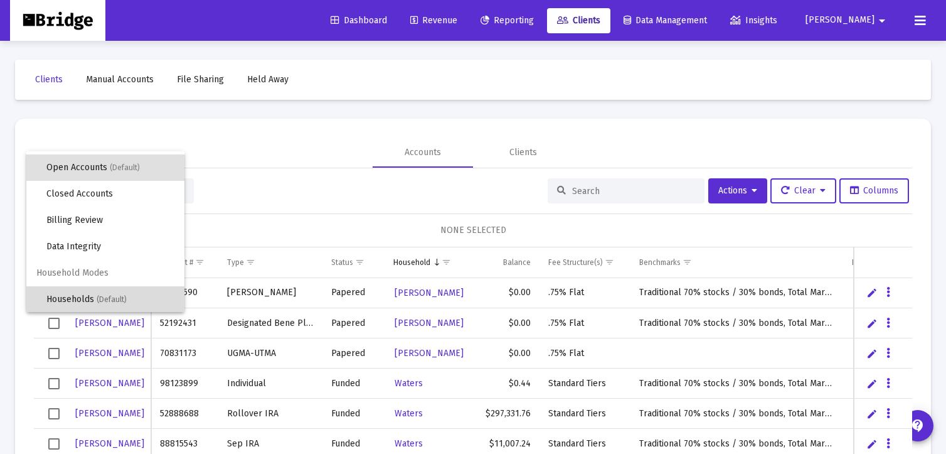
click at [92, 301] on span "Households (Default)" at bounding box center [110, 299] width 128 height 26
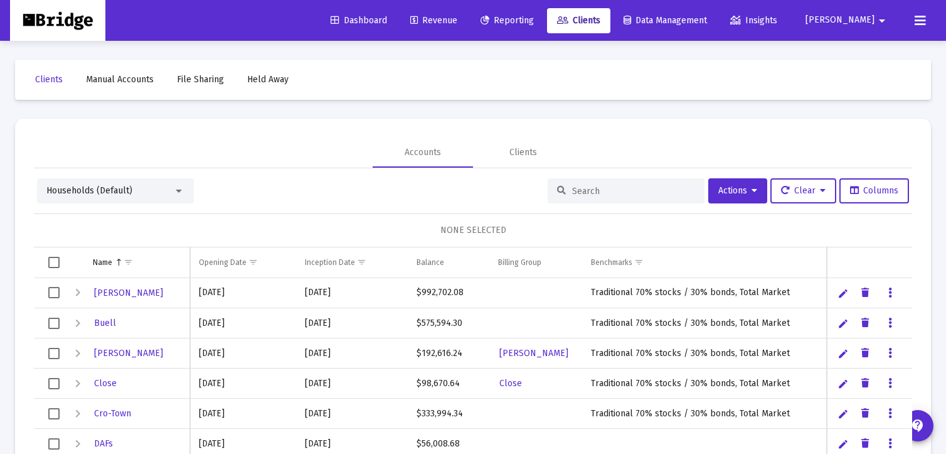
click at [671, 189] on input at bounding box center [633, 191] width 123 height 11
type input "[PERSON_NAME]"
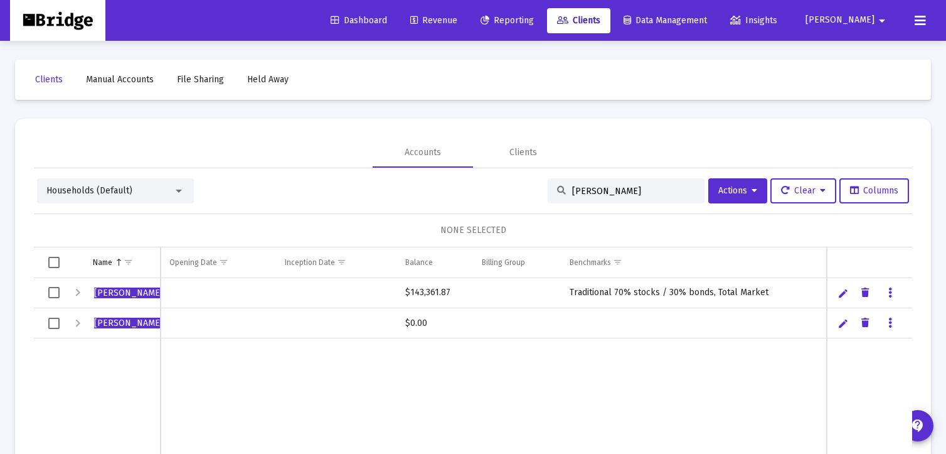
click at [843, 293] on link "Edit" at bounding box center [843, 292] width 11 height 11
type input "HughesXXX"
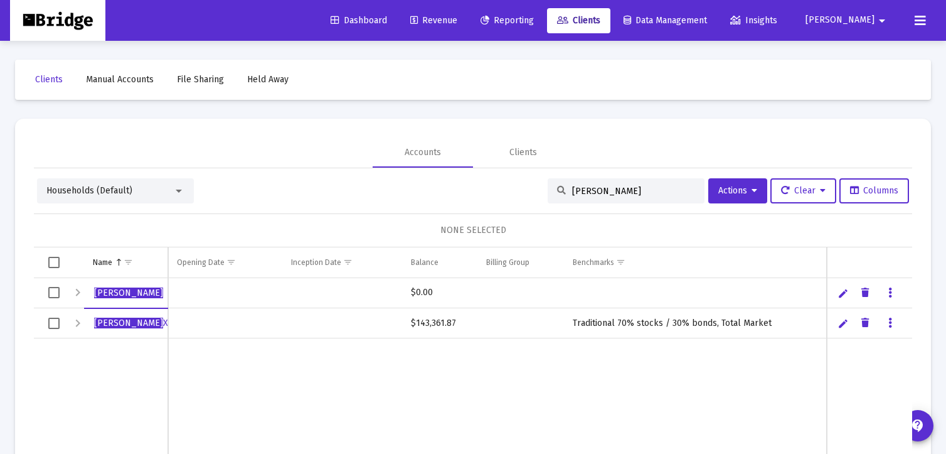
click at [112, 293] on span "[PERSON_NAME]" at bounding box center [128, 292] width 69 height 11
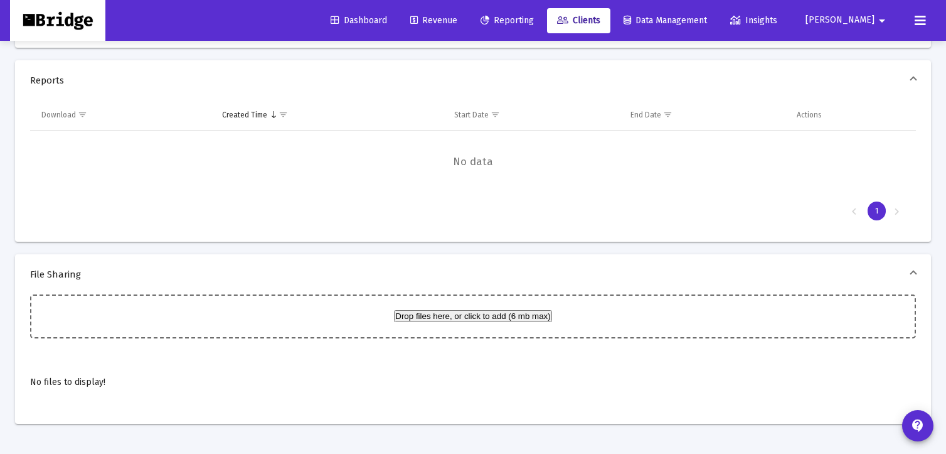
click at [533, 20] on span "Reporting" at bounding box center [507, 20] width 53 height 11
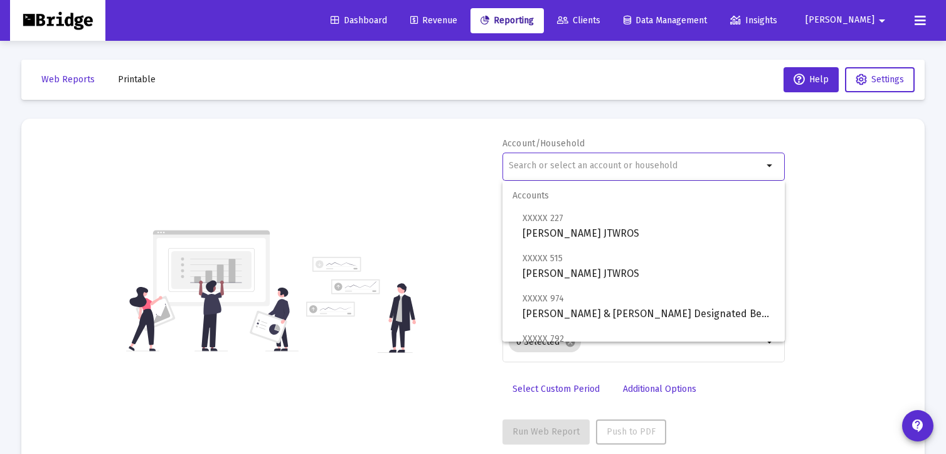
click at [558, 165] on input "text" at bounding box center [636, 166] width 254 height 10
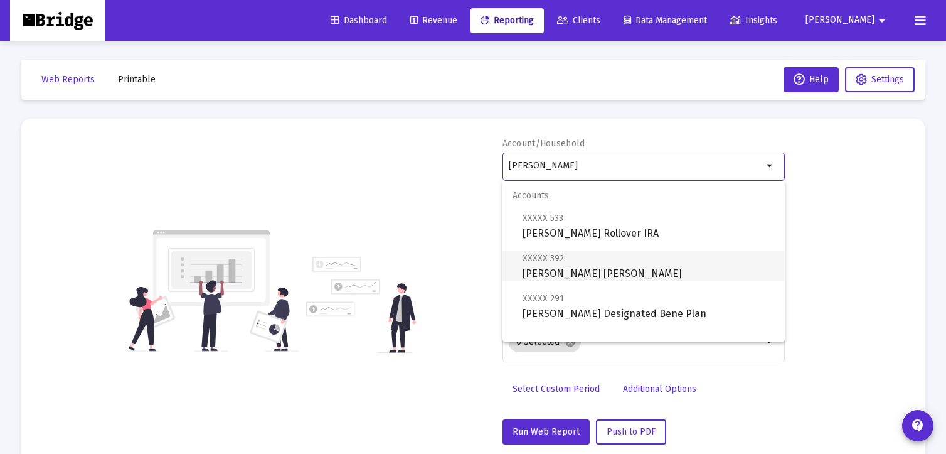
scroll to position [80, 0]
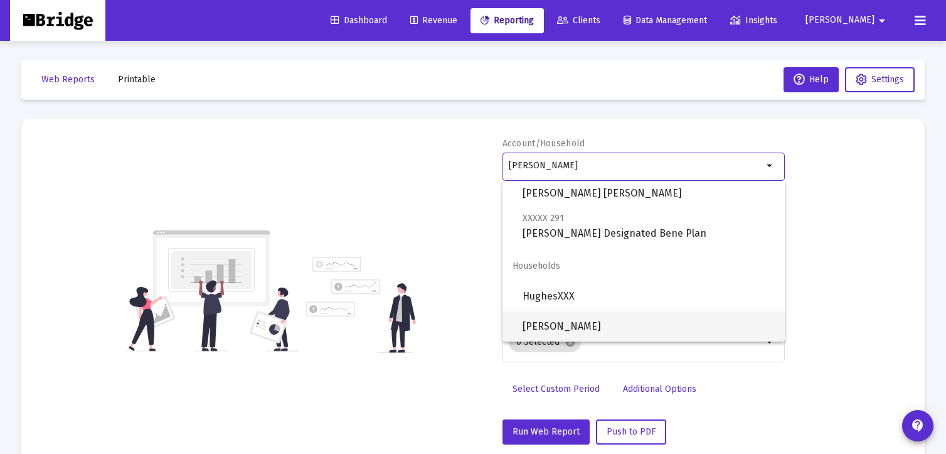
click at [542, 320] on span "[PERSON_NAME]" at bounding box center [649, 326] width 252 height 30
type input "[PERSON_NAME]"
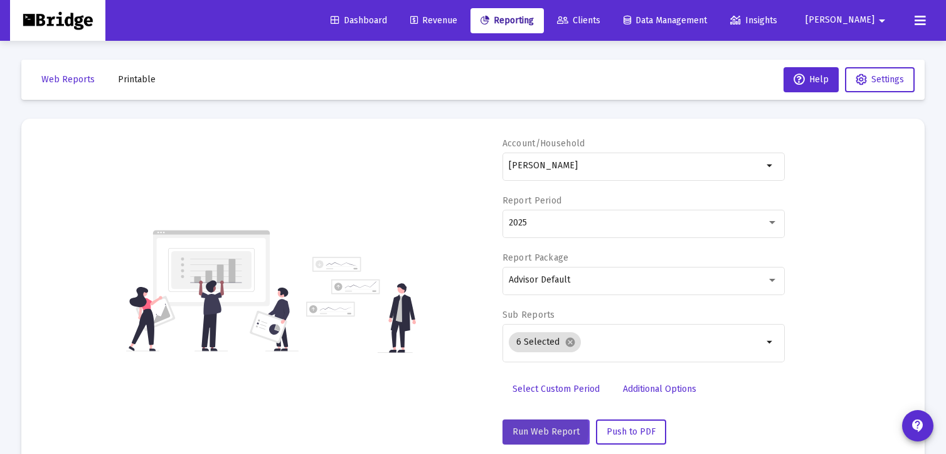
click at [535, 429] on span "Run Web Report" at bounding box center [546, 431] width 67 height 11
select select "View all"
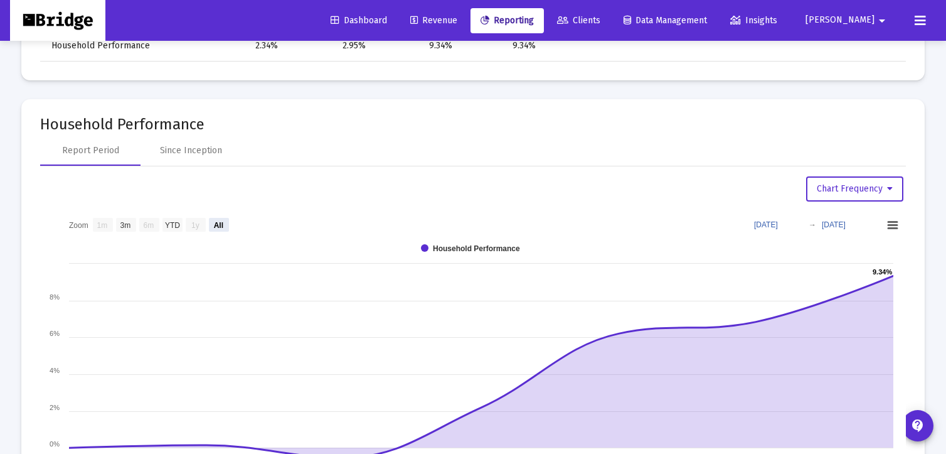
scroll to position [0, 0]
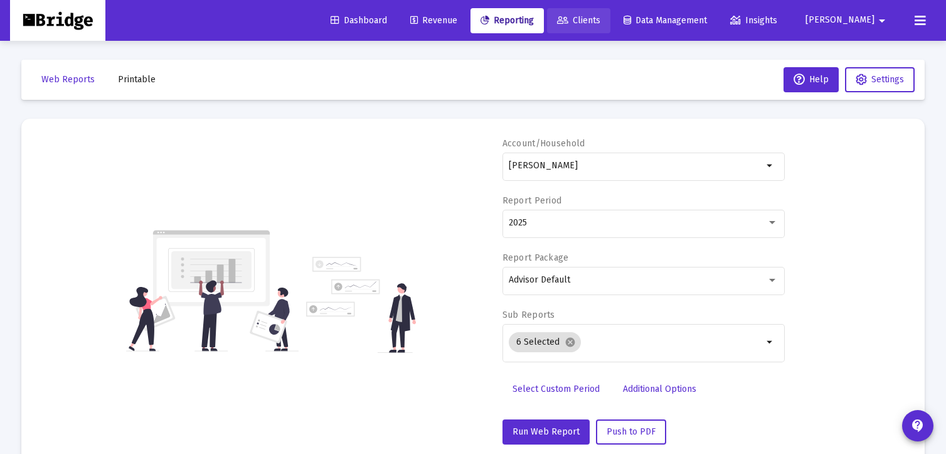
click at [600, 20] on span "Clients" at bounding box center [578, 20] width 43 height 11
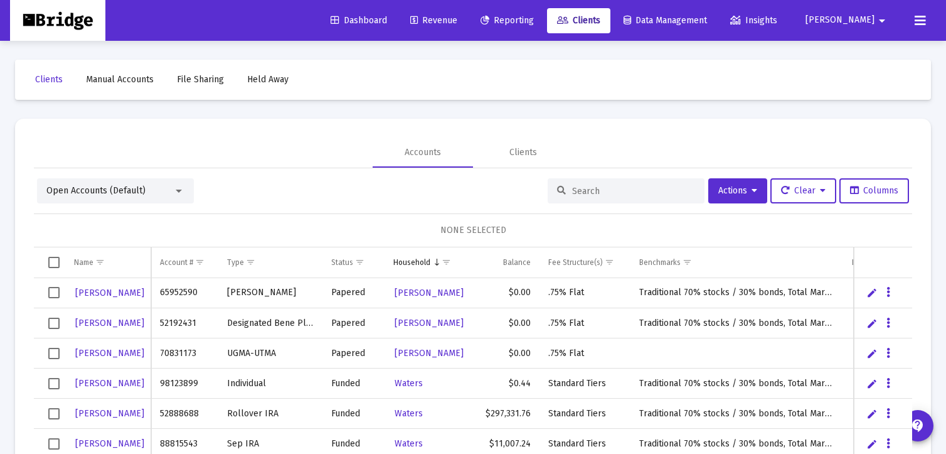
click at [595, 191] on input at bounding box center [633, 191] width 123 height 11
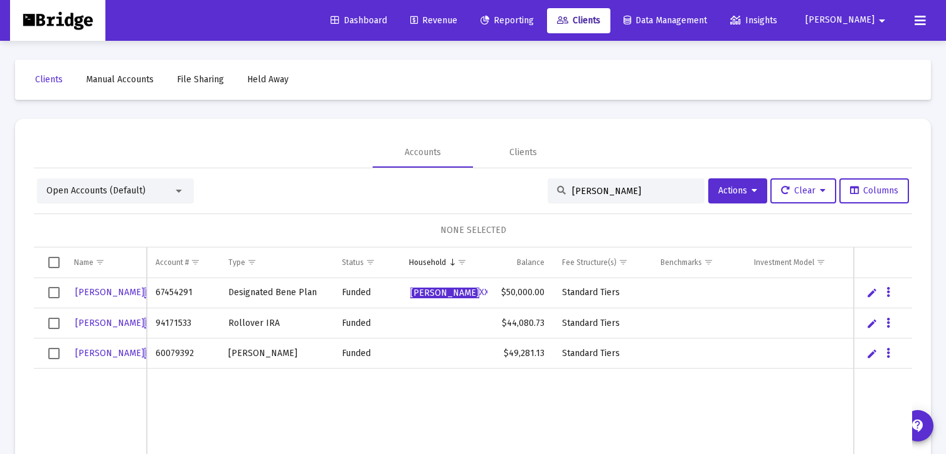
click at [871, 292] on link "Edit" at bounding box center [871, 292] width 11 height 11
click at [901, 289] on icon "Data grid" at bounding box center [903, 292] width 4 height 15
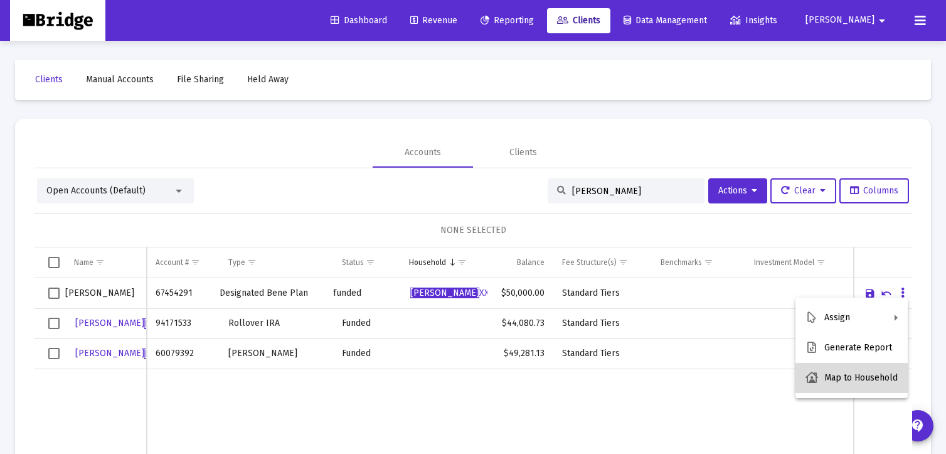
click at [865, 378] on button "Map to Household" at bounding box center [852, 378] width 112 height 30
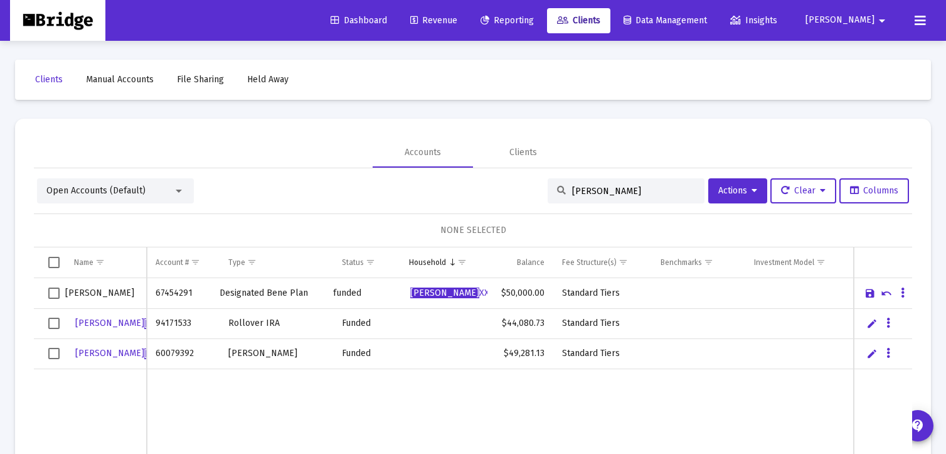
click at [136, 181] on div "Open Accounts (Default)" at bounding box center [115, 190] width 157 height 25
click at [73, 188] on span "Open Accounts (Default)" at bounding box center [95, 190] width 99 height 11
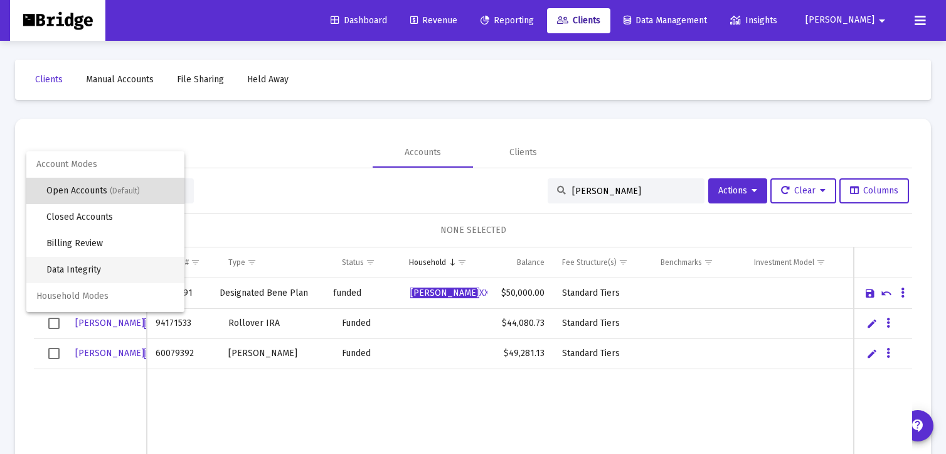
scroll to position [23, 0]
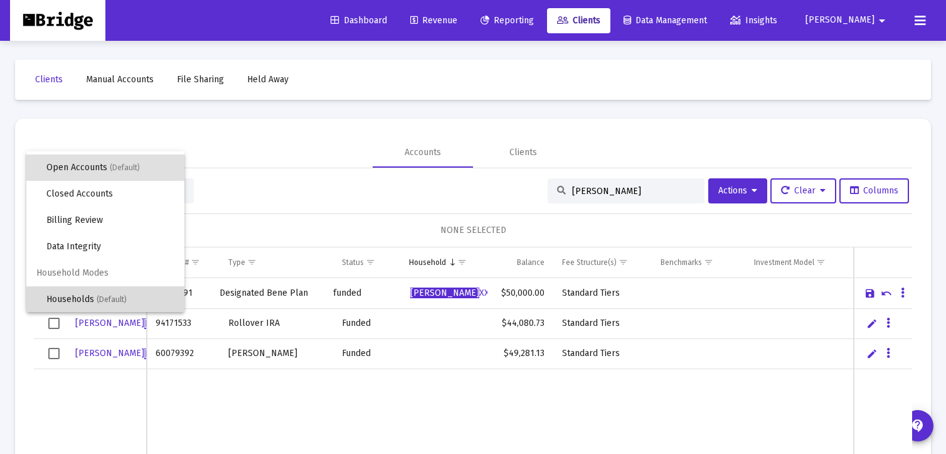
click at [78, 297] on span "Households (Default)" at bounding box center [110, 299] width 128 height 26
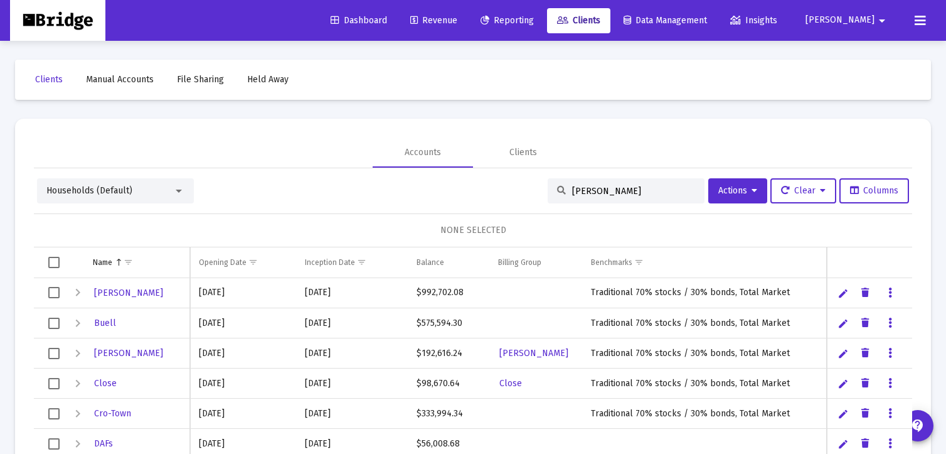
click at [611, 188] on input "[PERSON_NAME]" at bounding box center [633, 191] width 123 height 11
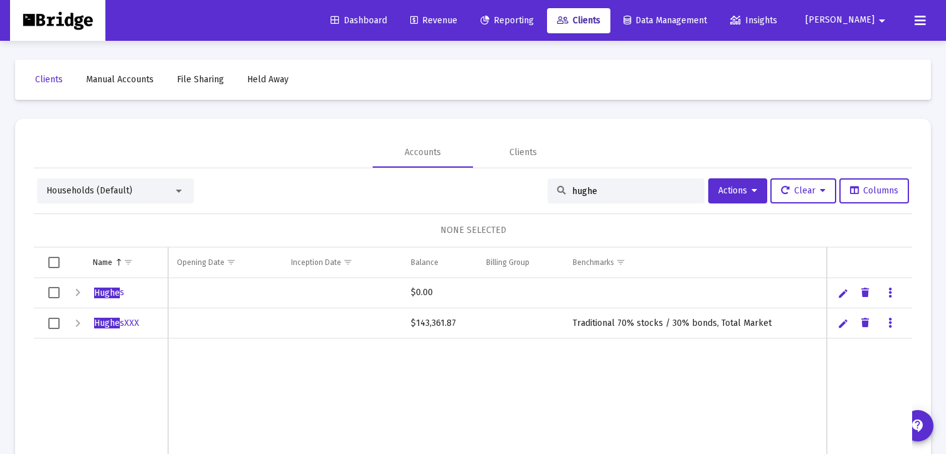
type input "hughe"
click at [888, 289] on icon "Data grid" at bounding box center [890, 292] width 4 height 15
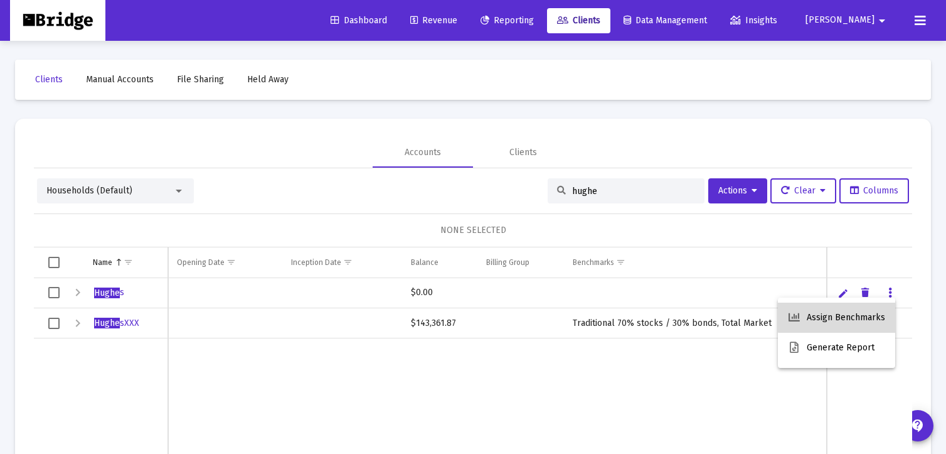
click at [856, 314] on button "Assign Benchmarks" at bounding box center [836, 317] width 117 height 30
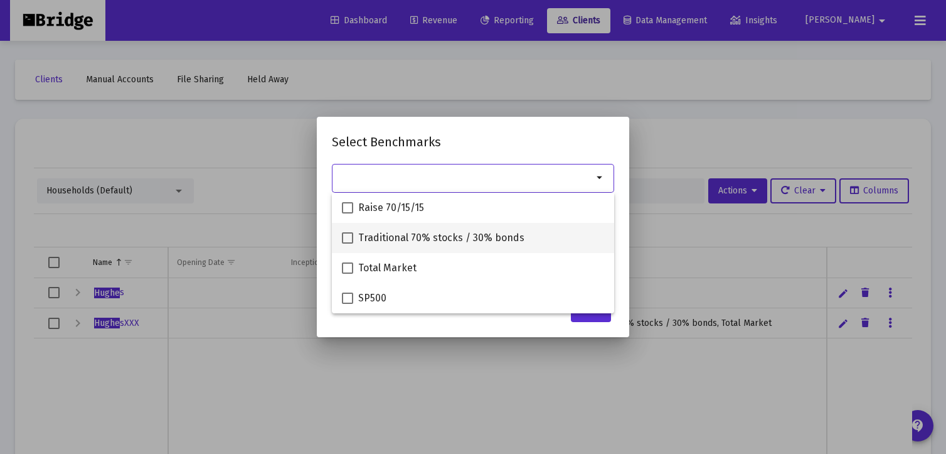
click at [394, 241] on span "Traditional 70% stocks / 30% bonds" at bounding box center [441, 237] width 166 height 15
click at [348, 243] on input "Traditional 70% stocks / 30% bonds" at bounding box center [347, 243] width 1 height 1
checkbox input "true"
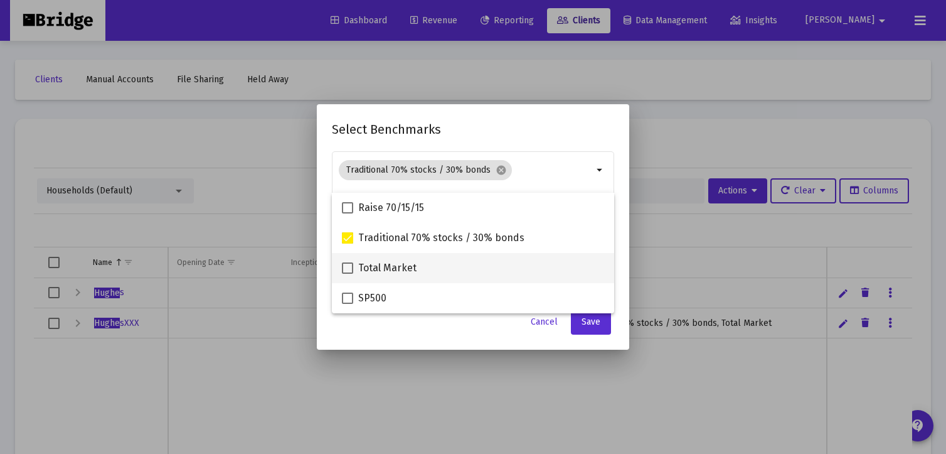
click at [390, 271] on span "Total Market" at bounding box center [387, 267] width 58 height 15
click at [348, 274] on input "Total Market" at bounding box center [347, 274] width 1 height 1
checkbox input "true"
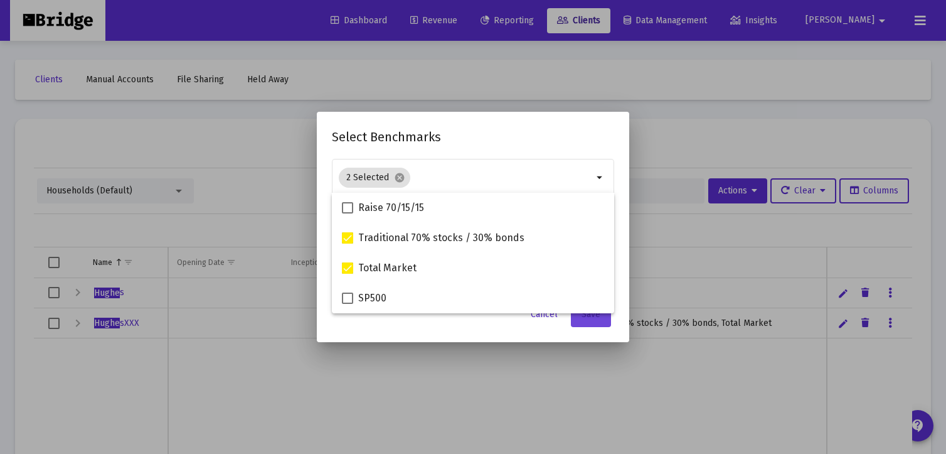
click at [591, 322] on button "Save" at bounding box center [591, 314] width 40 height 25
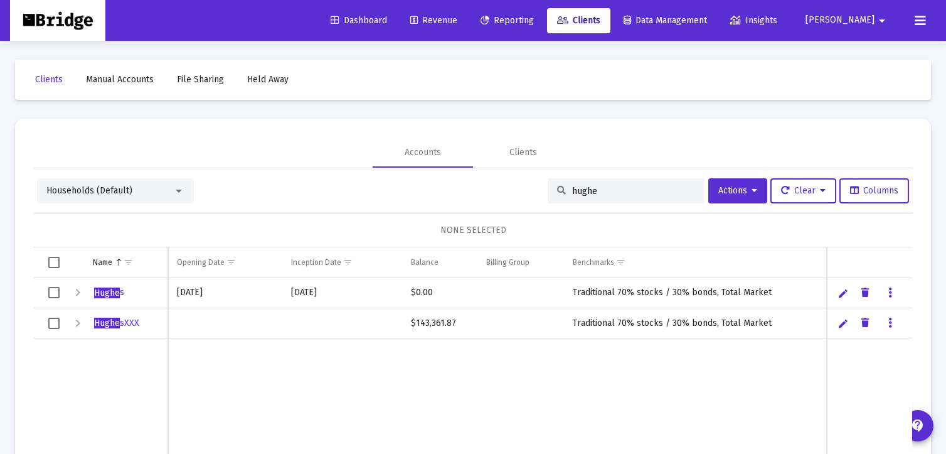
click at [77, 319] on div "Expand" at bounding box center [77, 323] width 15 height 15
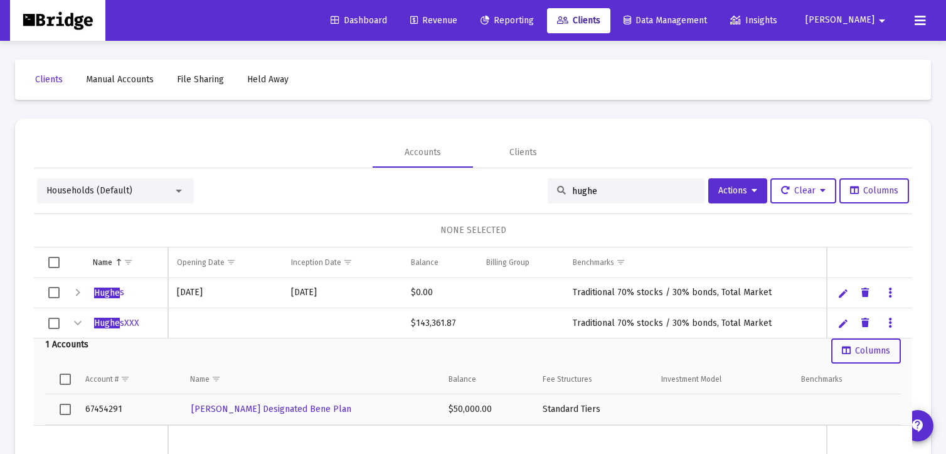
scroll to position [59, 0]
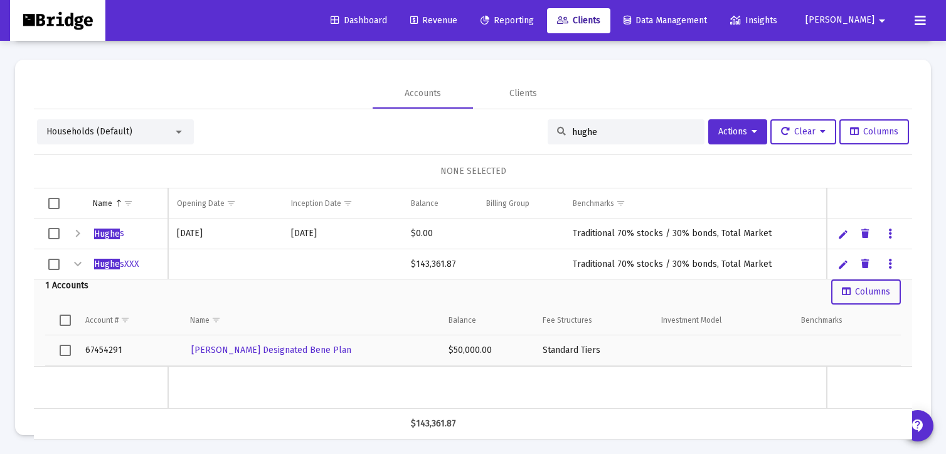
click at [67, 351] on span "Select row" at bounding box center [65, 349] width 11 height 11
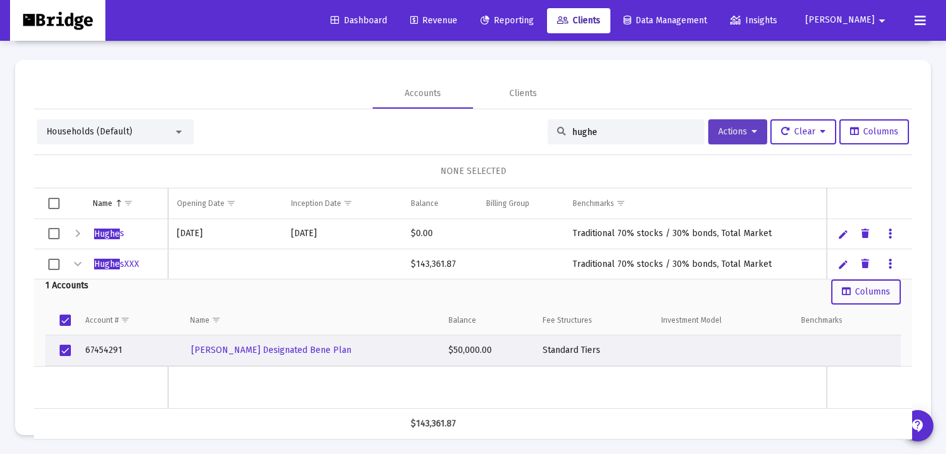
click at [752, 136] on button "Actions" at bounding box center [737, 131] width 59 height 25
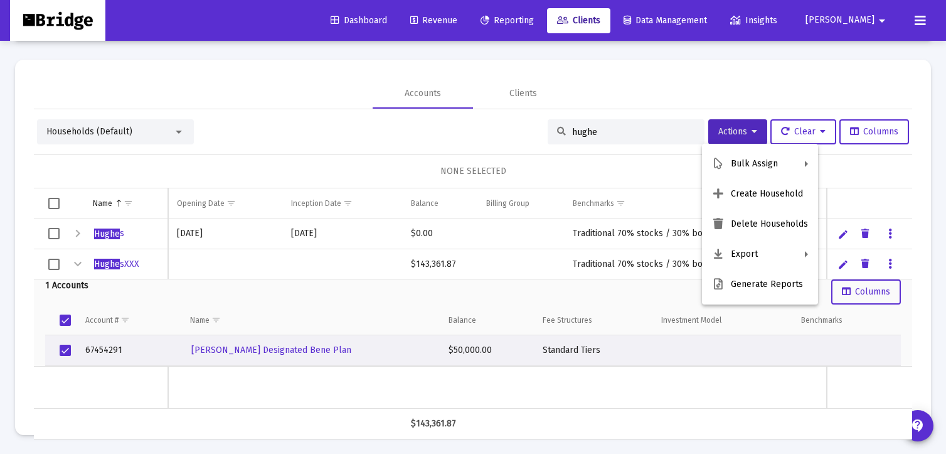
click at [751, 136] on div at bounding box center [473, 227] width 946 height 454
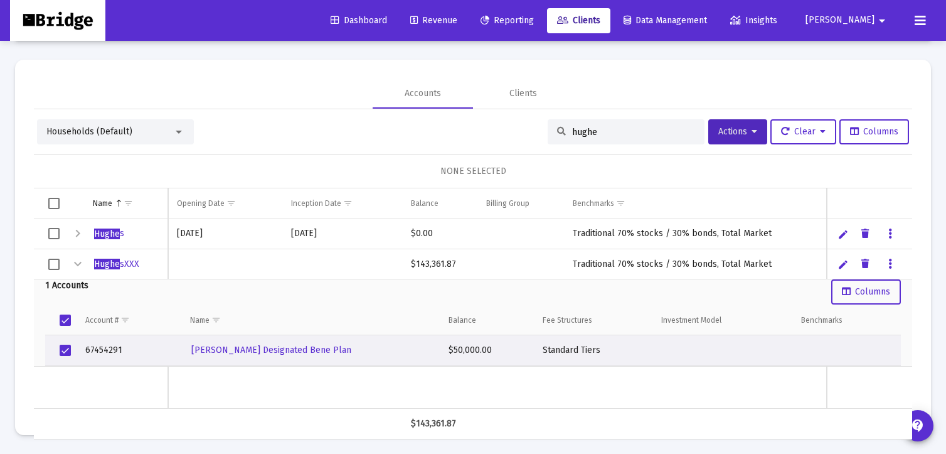
click at [61, 351] on span "Select row" at bounding box center [65, 349] width 11 height 11
click at [67, 319] on span "Select all" at bounding box center [65, 319] width 11 height 11
click at [54, 262] on span "Select row" at bounding box center [53, 264] width 11 height 11
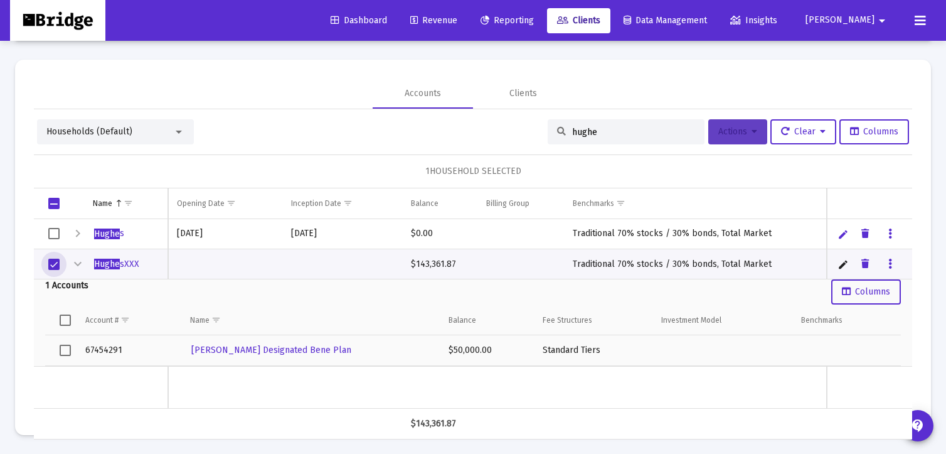
click at [752, 129] on icon at bounding box center [755, 131] width 6 height 9
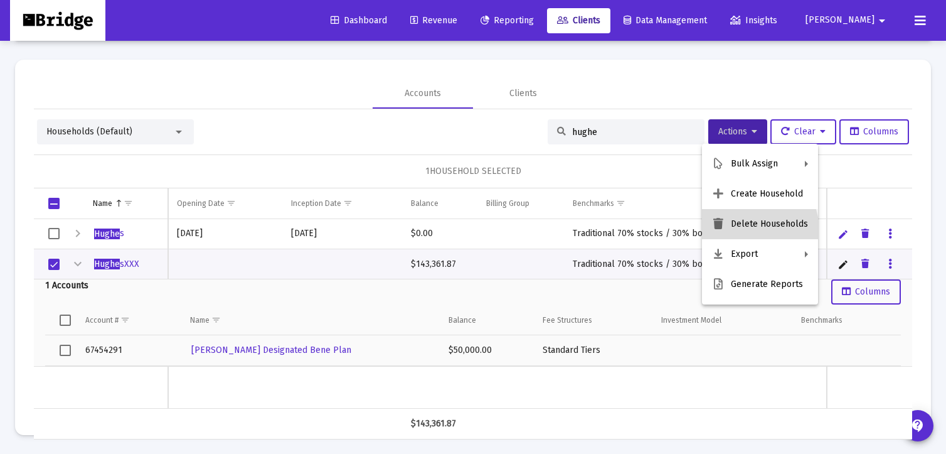
click at [748, 230] on button "Delete Households" at bounding box center [760, 224] width 116 height 30
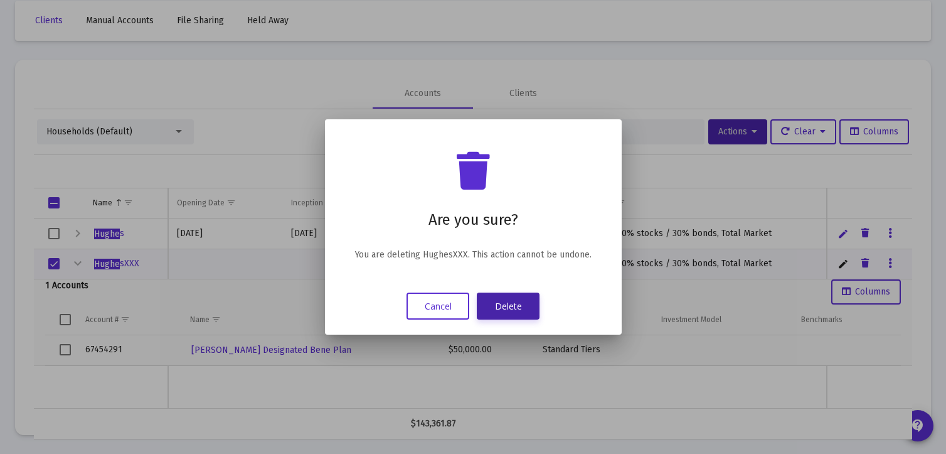
click at [513, 304] on button "Delete" at bounding box center [508, 305] width 63 height 27
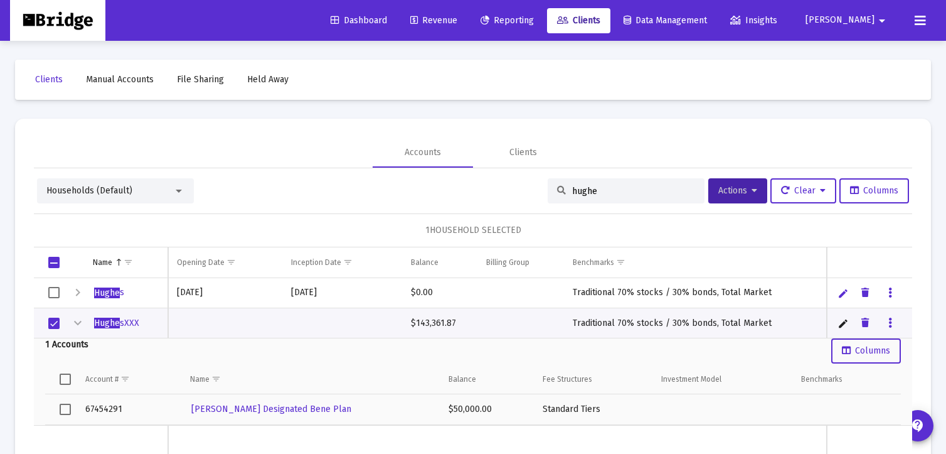
scroll to position [59, 0]
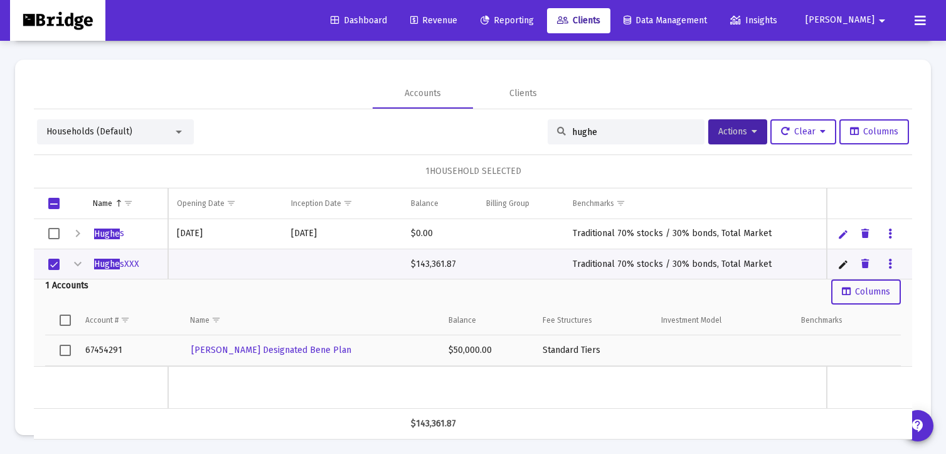
click at [627, 133] on input "hughe" at bounding box center [633, 132] width 123 height 11
click at [67, 134] on span "Households (Default)" at bounding box center [89, 131] width 86 height 11
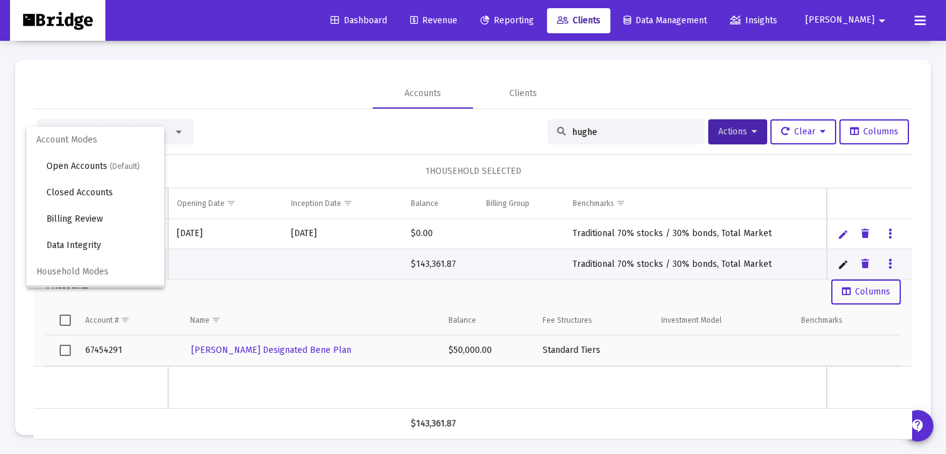
scroll to position [24, 0]
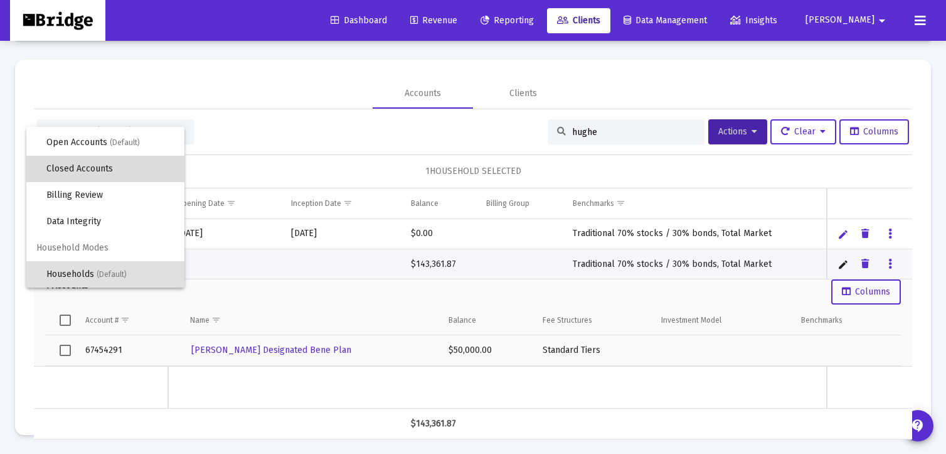
click at [71, 173] on span "Closed Accounts" at bounding box center [110, 169] width 128 height 26
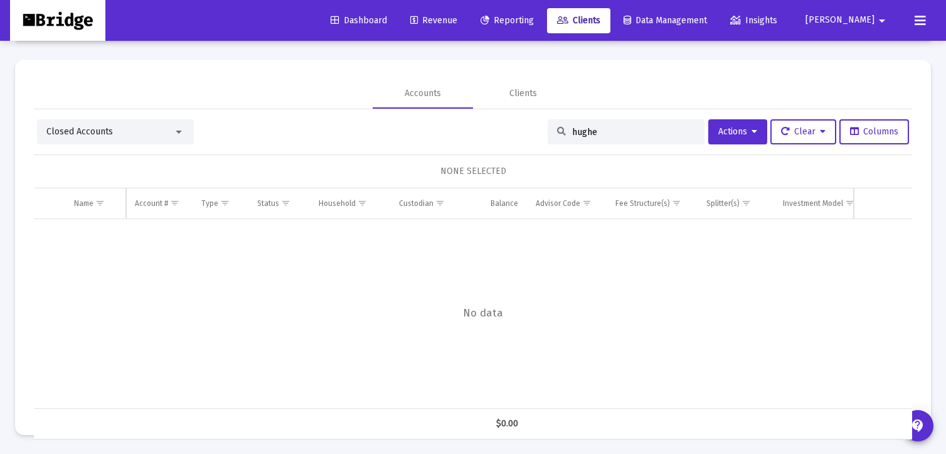
click at [70, 127] on span "Closed Accounts" at bounding box center [79, 131] width 67 height 11
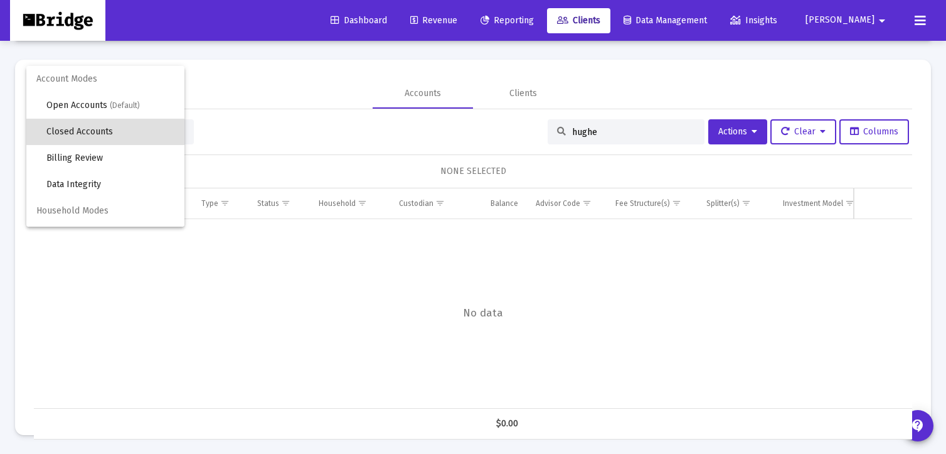
scroll to position [23, 0]
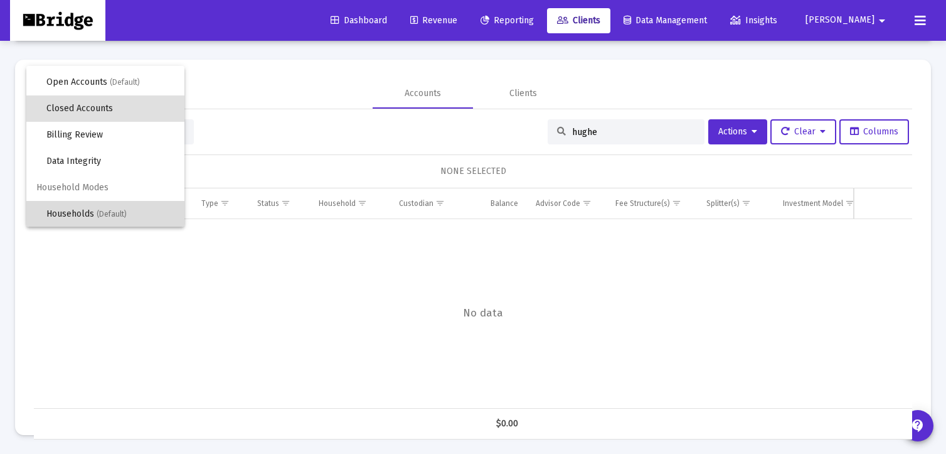
click at [66, 213] on span "Households (Default)" at bounding box center [110, 214] width 128 height 26
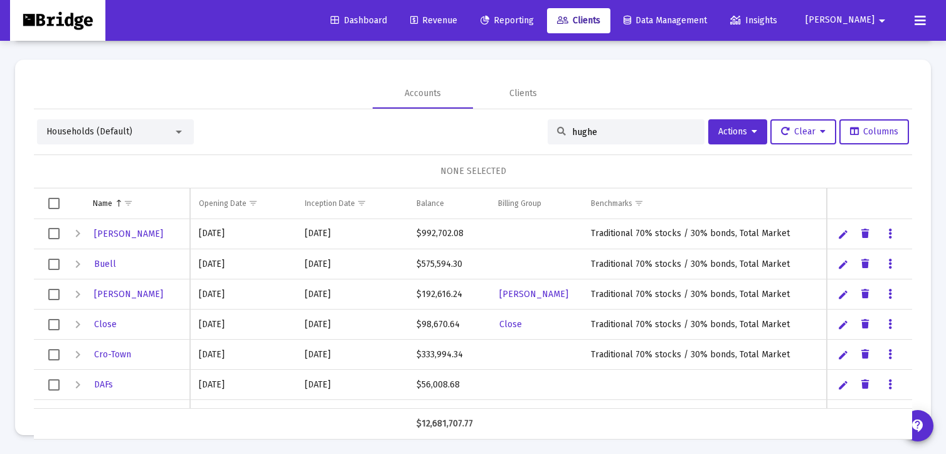
click at [616, 127] on input "hughe" at bounding box center [633, 132] width 123 height 11
click at [607, 137] on div "hughe" at bounding box center [626, 131] width 157 height 25
click at [595, 127] on input "hughe" at bounding box center [633, 132] width 123 height 11
type input "[PERSON_NAME]"
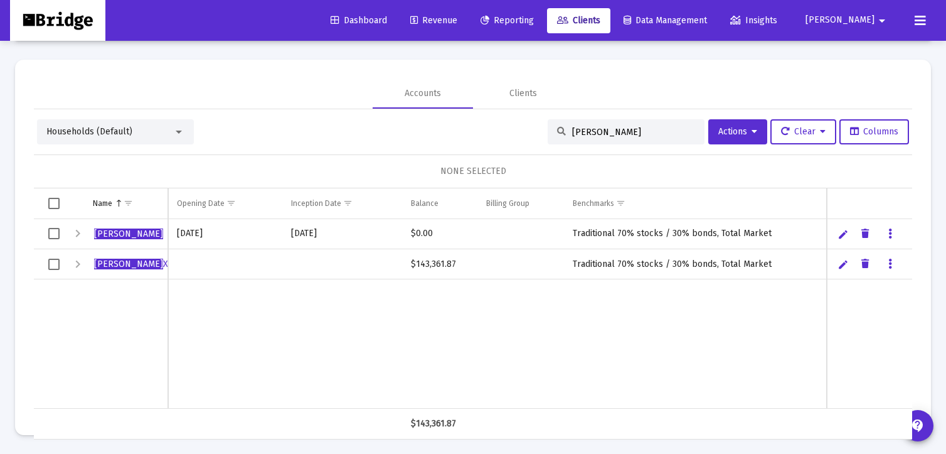
click at [75, 232] on div "Expand" at bounding box center [77, 233] width 15 height 15
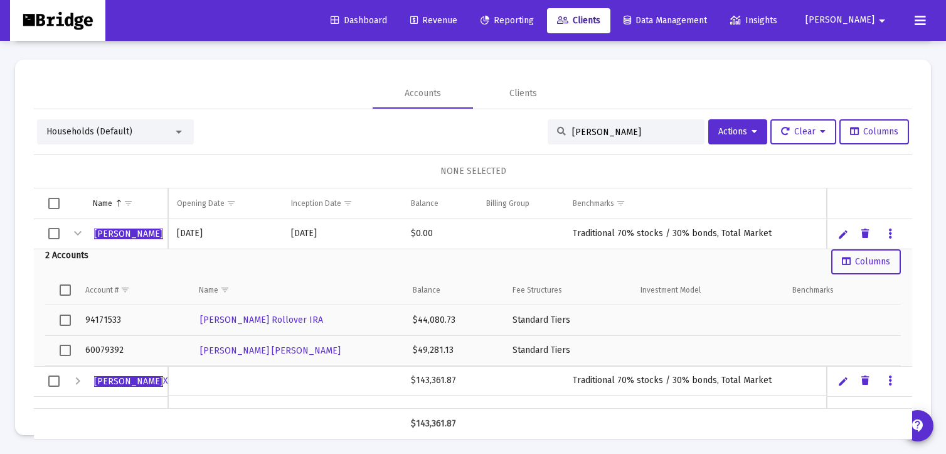
click at [78, 379] on div "Expand" at bounding box center [77, 380] width 15 height 15
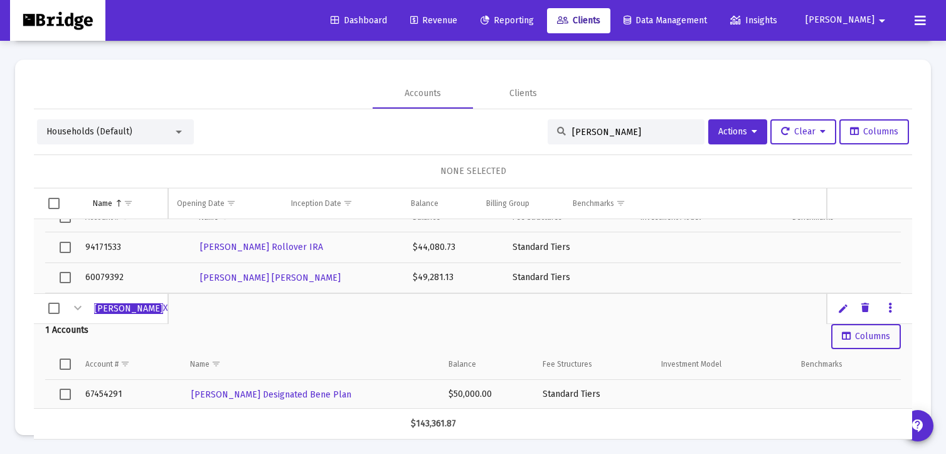
scroll to position [0, 0]
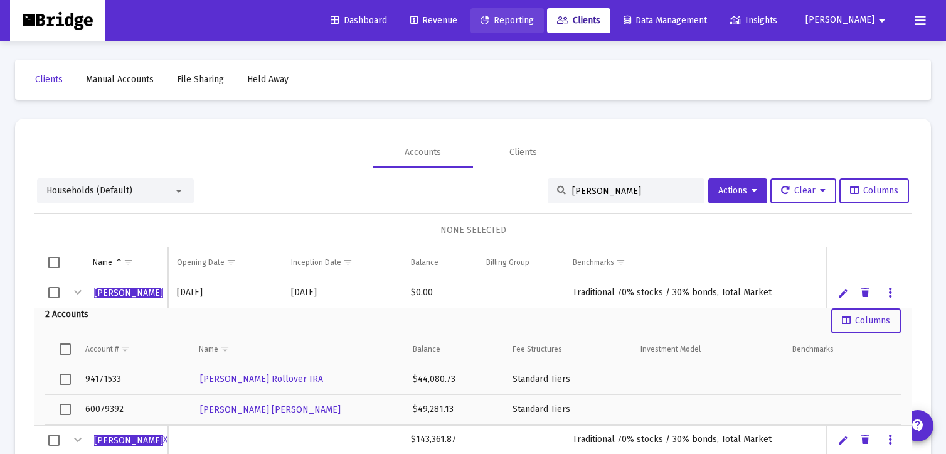
click at [533, 23] on span "Reporting" at bounding box center [507, 20] width 53 height 11
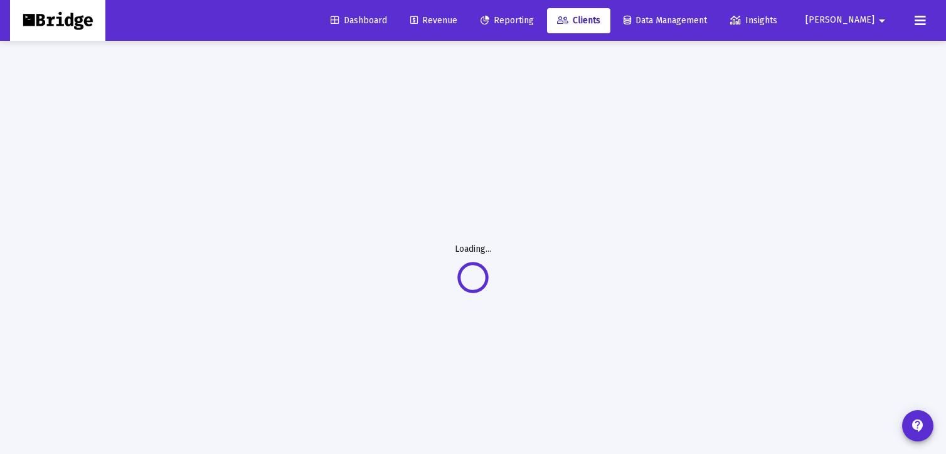
select select "View all"
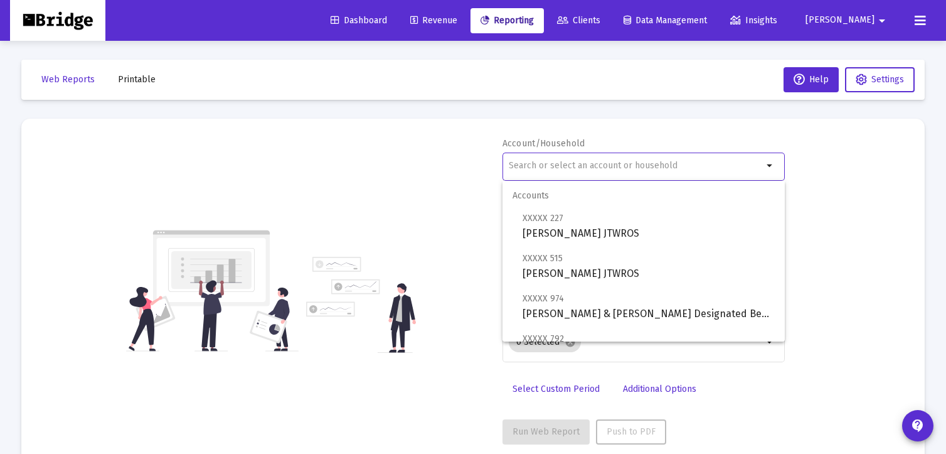
click at [540, 163] on input "text" at bounding box center [636, 166] width 254 height 10
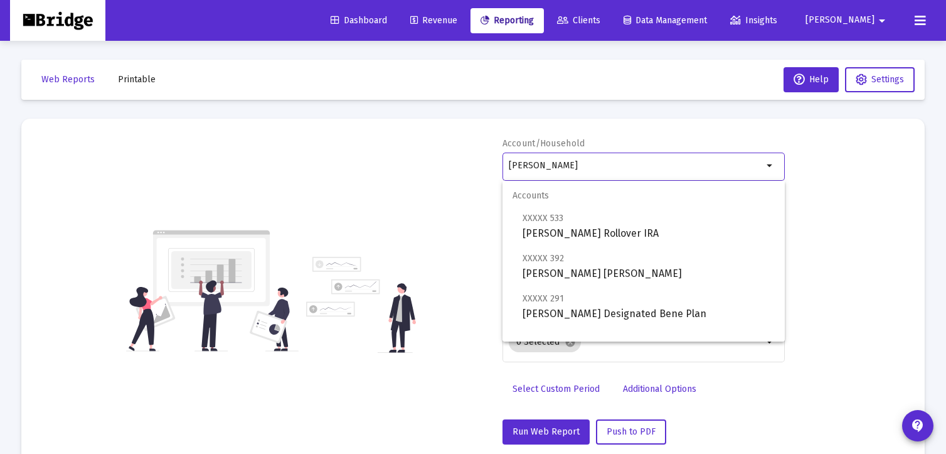
scroll to position [80, 0]
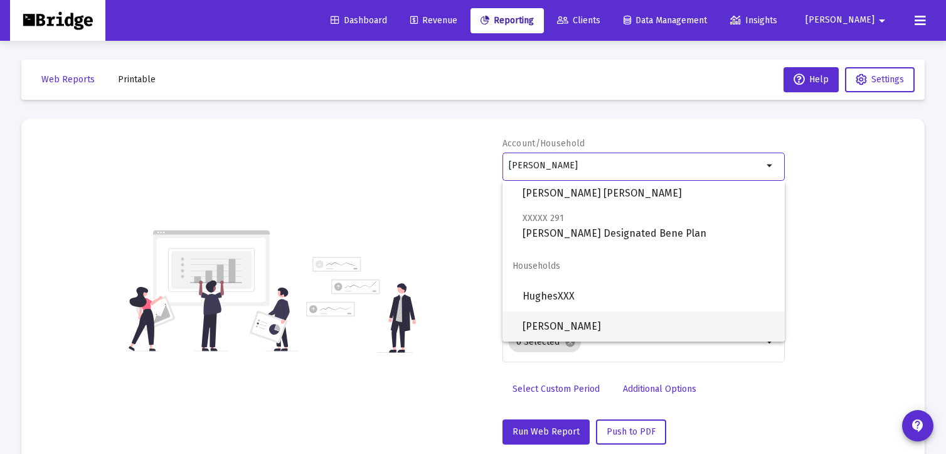
click at [543, 321] on span "[PERSON_NAME]" at bounding box center [649, 326] width 252 height 30
type input "[PERSON_NAME]"
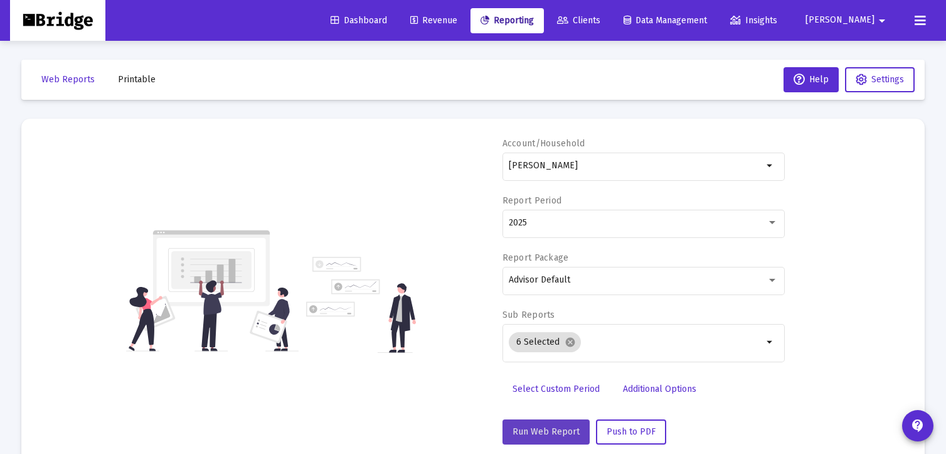
click at [546, 426] on span "Run Web Report" at bounding box center [546, 431] width 67 height 11
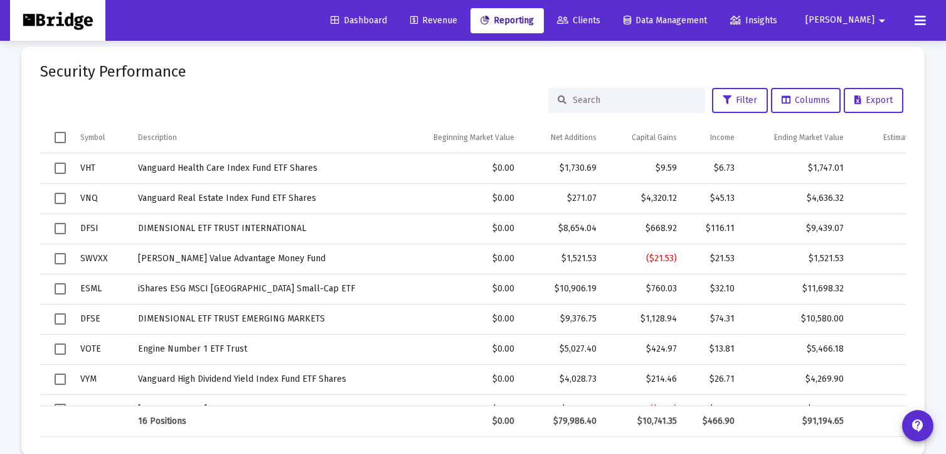
scroll to position [1873, 0]
click at [809, 96] on span "Columns" at bounding box center [806, 101] width 48 height 11
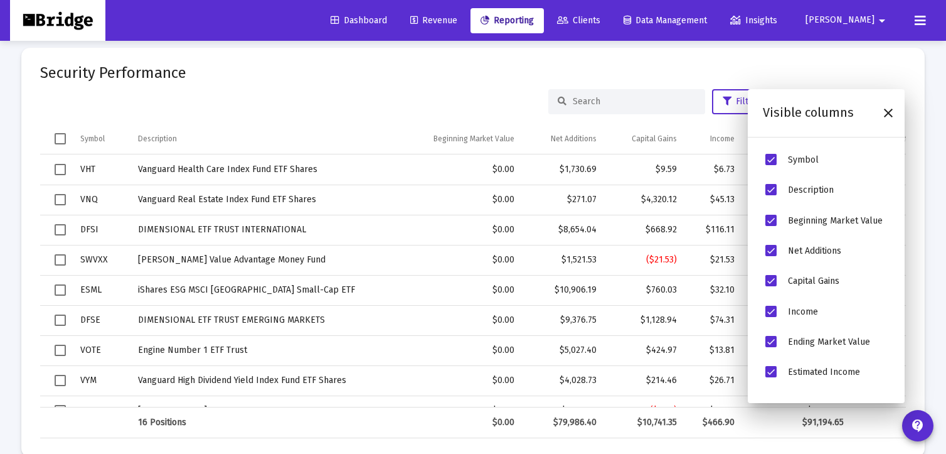
click at [804, 220] on span "Beginning Market Value" at bounding box center [835, 220] width 95 height 11
click at [776, 219] on span "Beginning Market Value" at bounding box center [770, 220] width 11 height 11
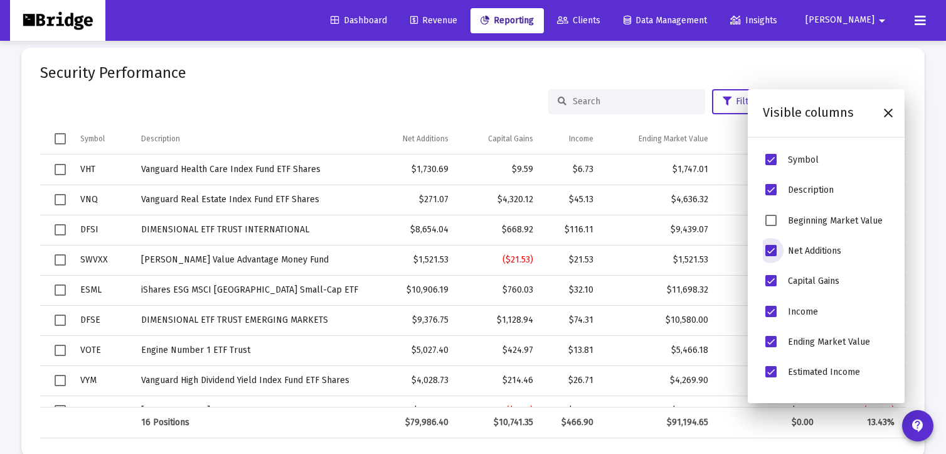
click at [772, 249] on span "Net Additions" at bounding box center [770, 250] width 11 height 11
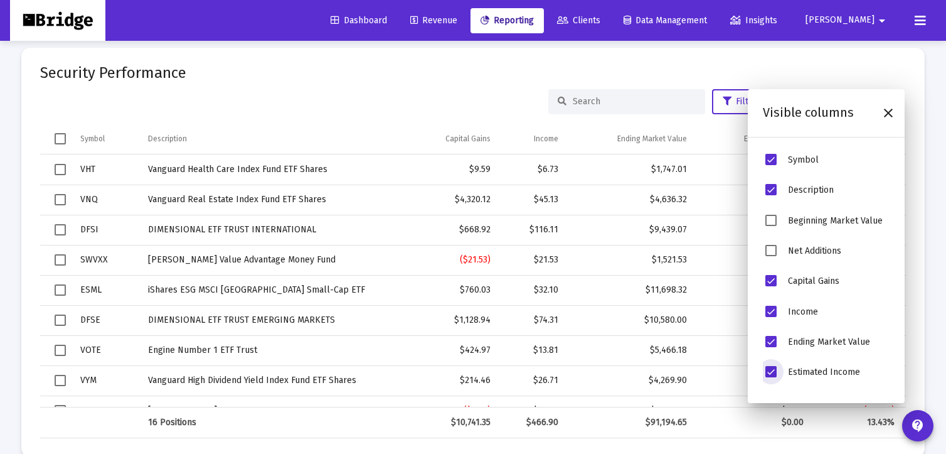
click at [772, 370] on span "Estimated Income" at bounding box center [770, 371] width 11 height 11
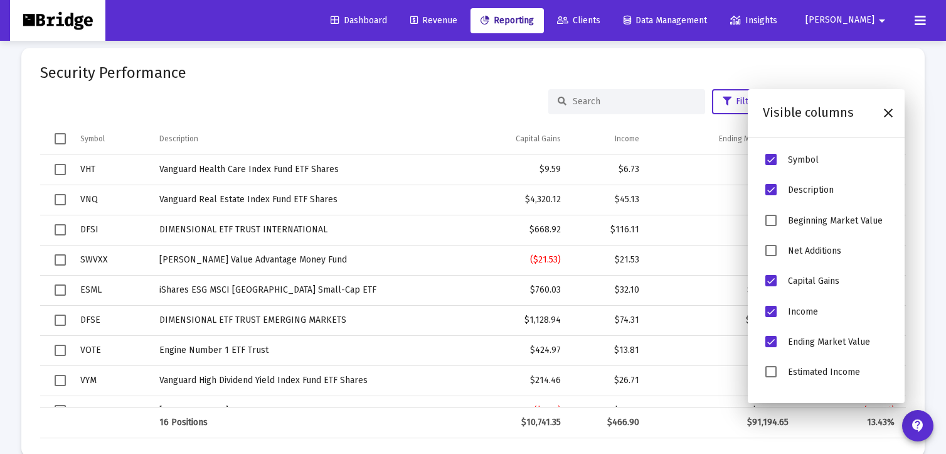
scroll to position [24, 0]
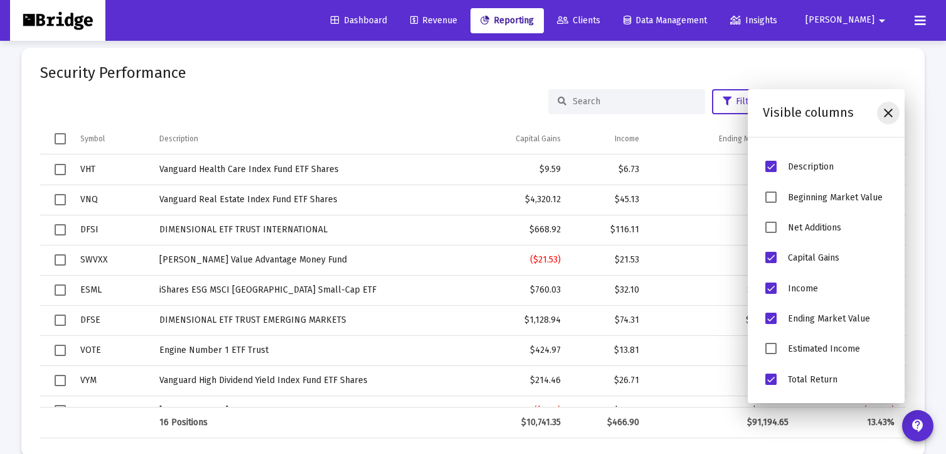
click at [888, 114] on icon "Close" at bounding box center [888, 112] width 15 height 15
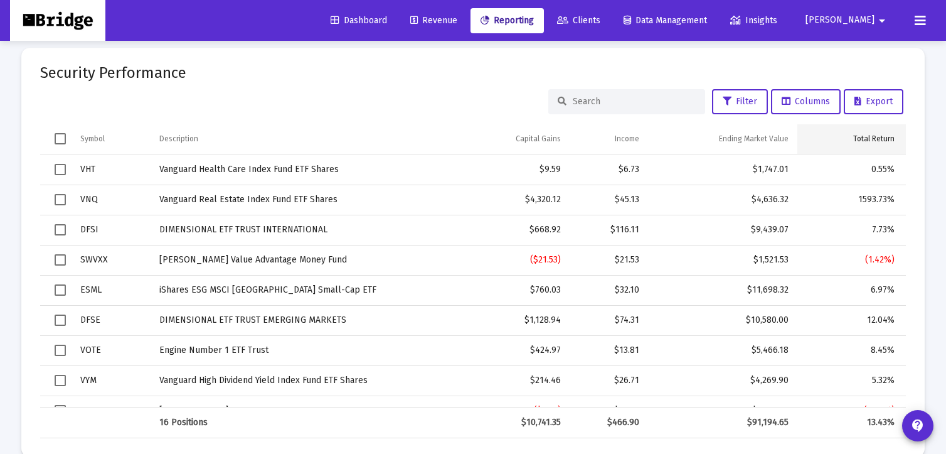
click at [876, 138] on div "Total Return" at bounding box center [873, 139] width 41 height 10
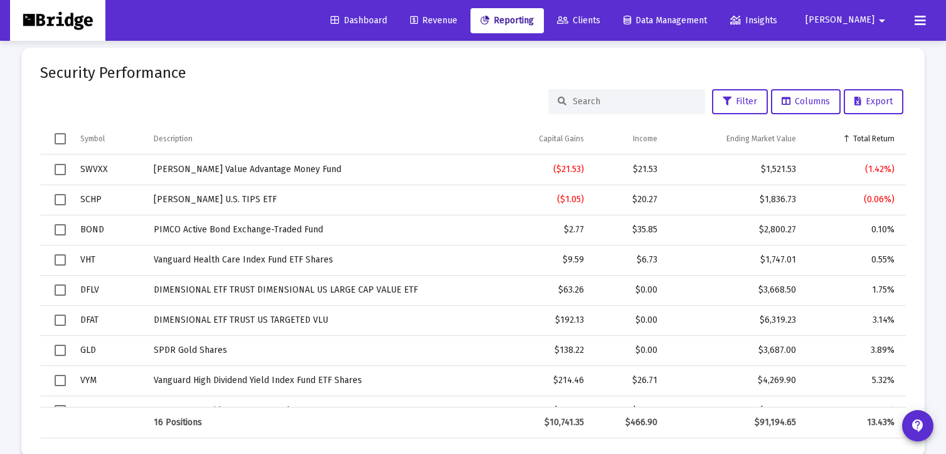
click at [876, 138] on div "Total Return" at bounding box center [873, 139] width 41 height 10
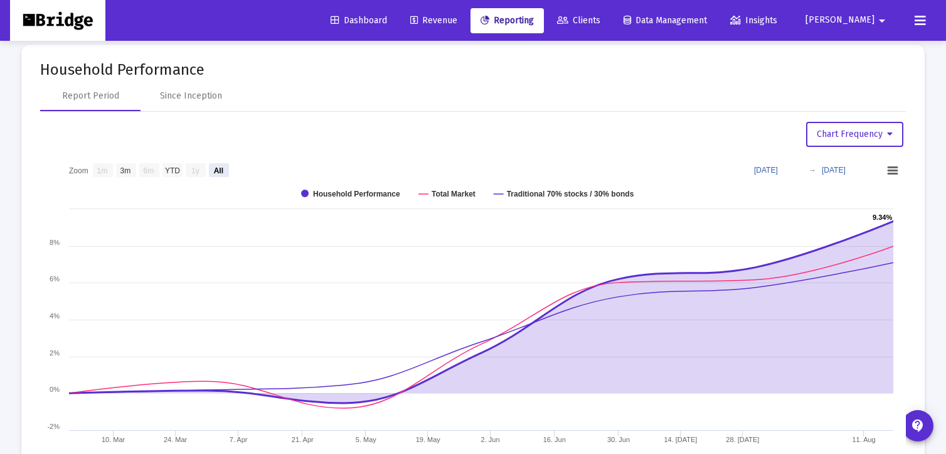
scroll to position [1020, 0]
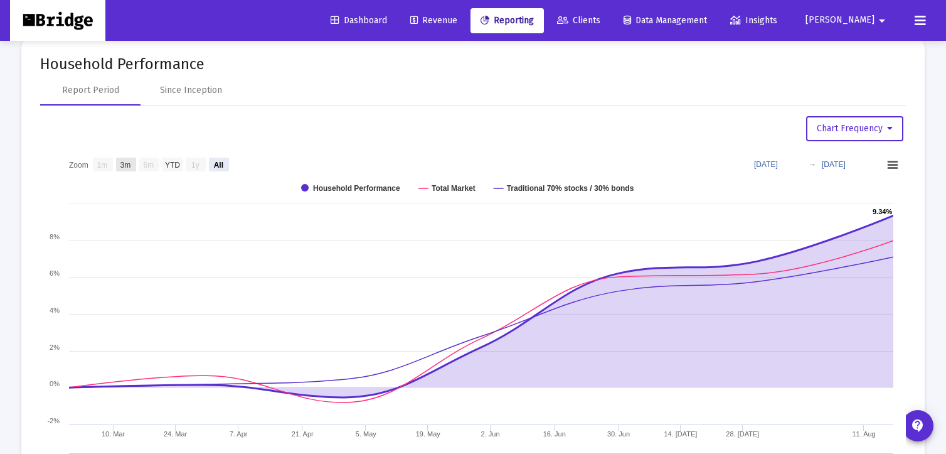
click at [129, 161] on text "3m" at bounding box center [125, 164] width 11 height 9
select select "View 3 months"
type input "[DATE]"
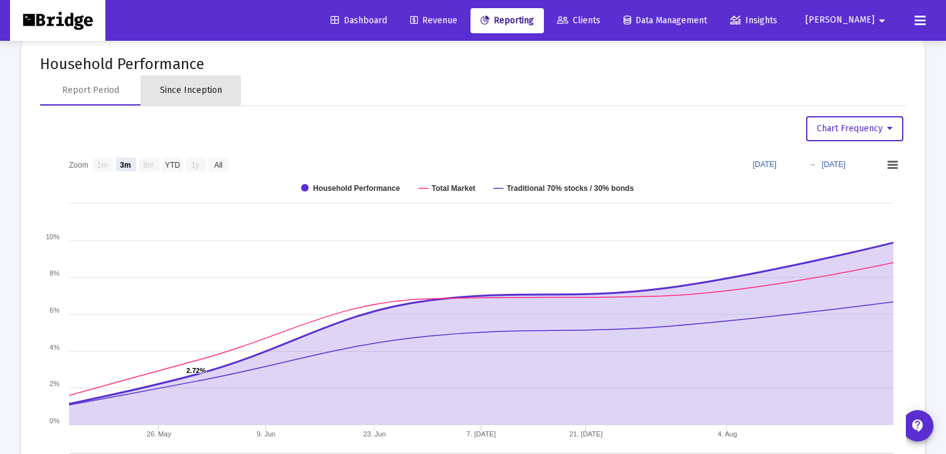
click at [189, 84] on div "Since Inception" at bounding box center [191, 90] width 62 height 13
select select "View all"
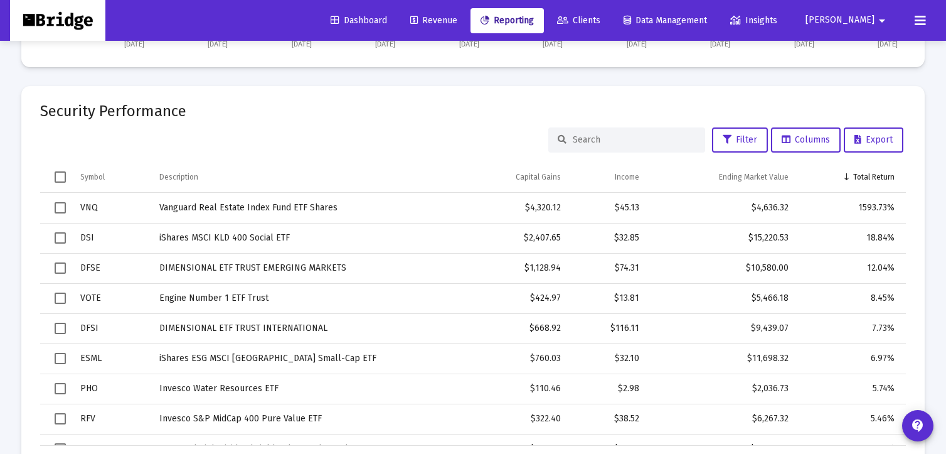
scroll to position [1838, 0]
